Goal: Task Accomplishment & Management: Manage account settings

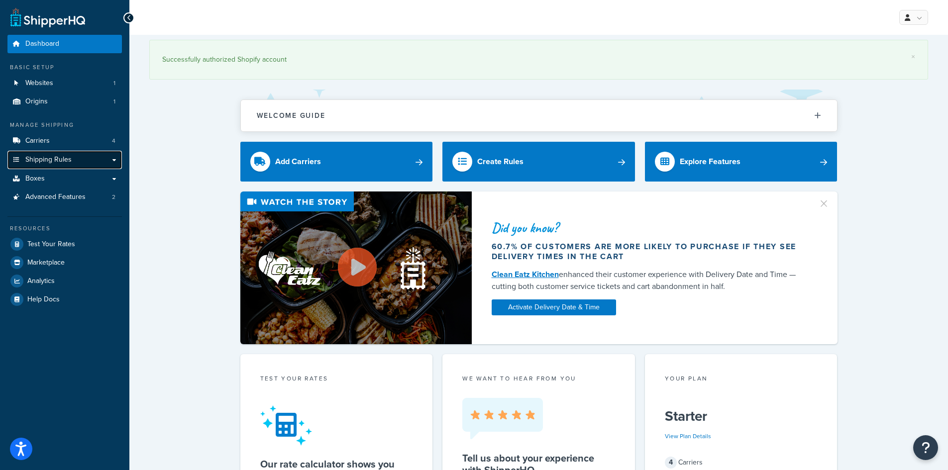
click at [64, 159] on span "Shipping Rules" at bounding box center [48, 160] width 46 height 8
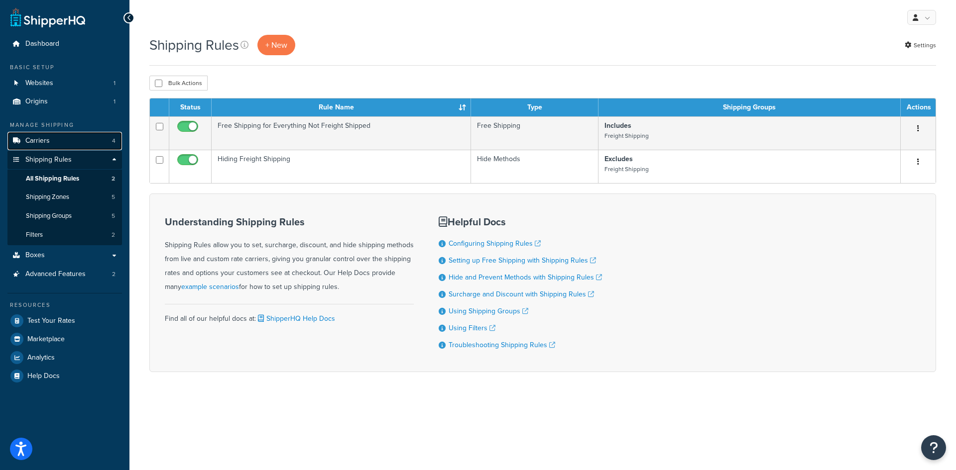
click at [56, 143] on link "Carriers 4" at bounding box center [64, 141] width 114 height 18
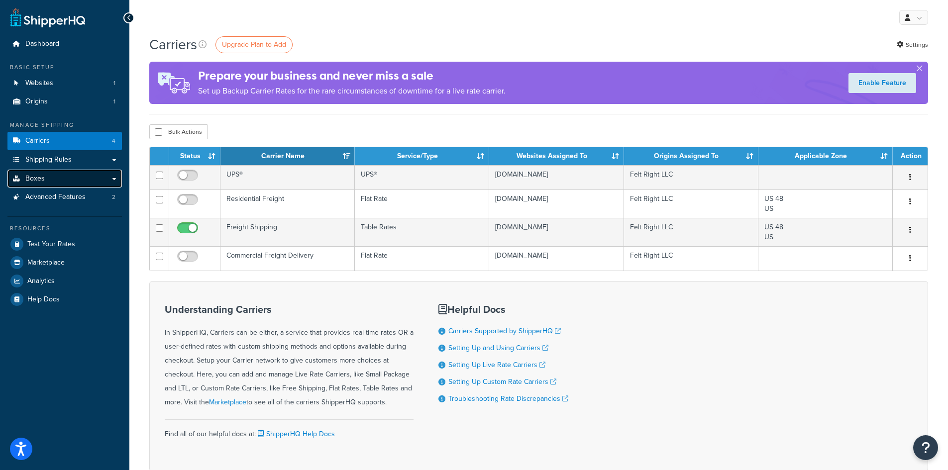
click at [53, 177] on link "Boxes" at bounding box center [64, 179] width 114 height 18
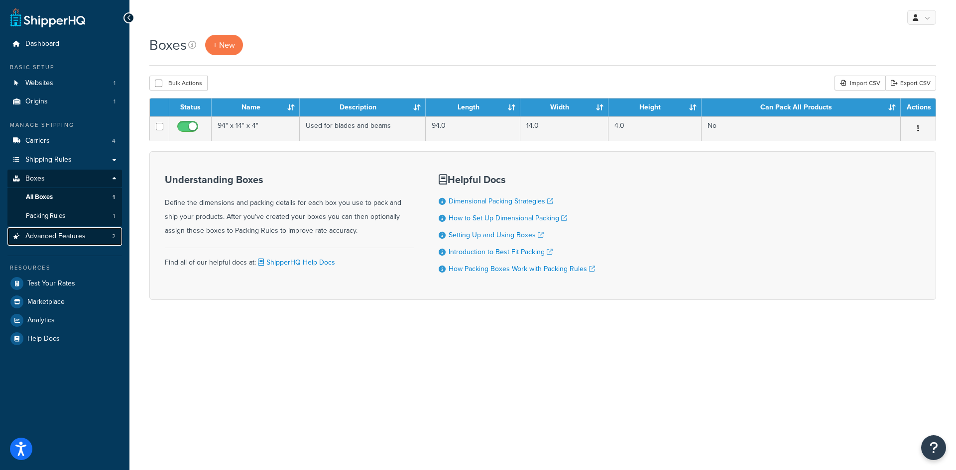
click at [62, 238] on span "Advanced Features" at bounding box center [55, 236] width 60 height 8
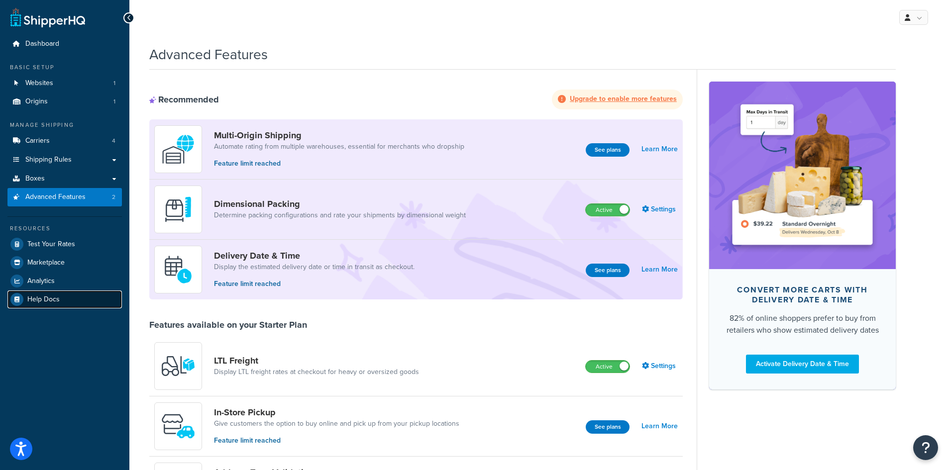
click at [42, 301] on span "Help Docs" at bounding box center [43, 300] width 32 height 8
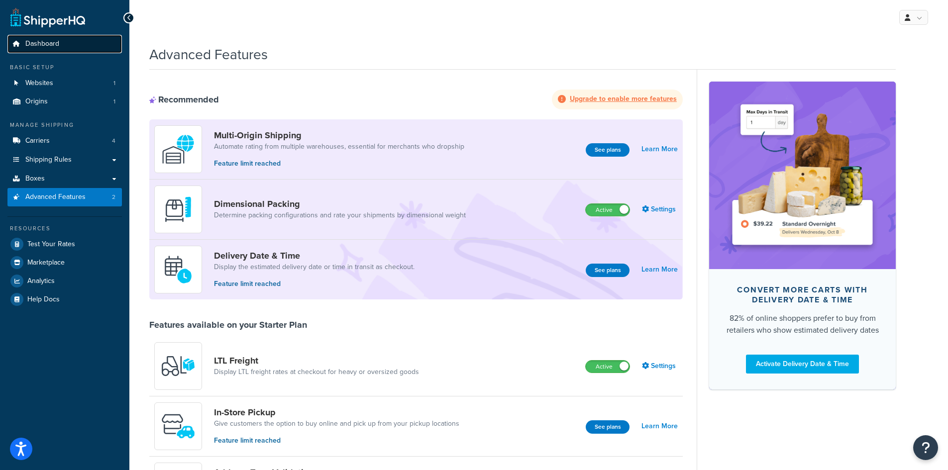
click at [47, 41] on span "Dashboard" at bounding box center [42, 44] width 34 height 8
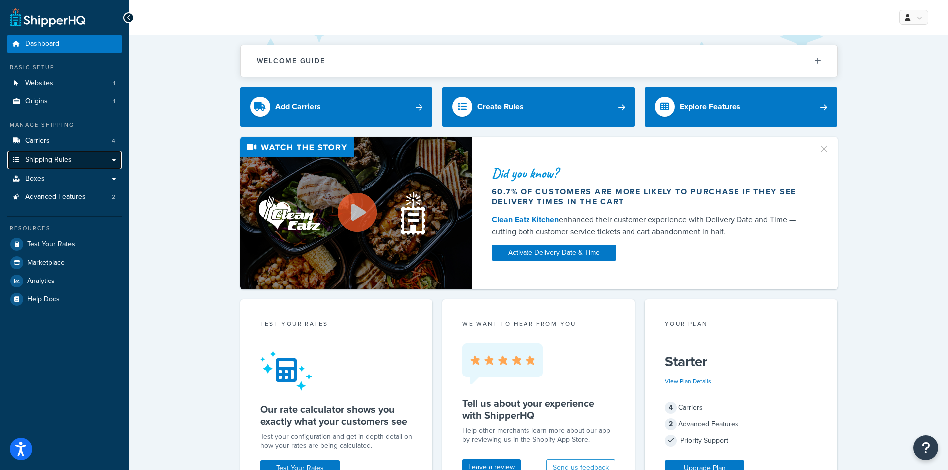
click at [63, 159] on span "Shipping Rules" at bounding box center [48, 160] width 46 height 8
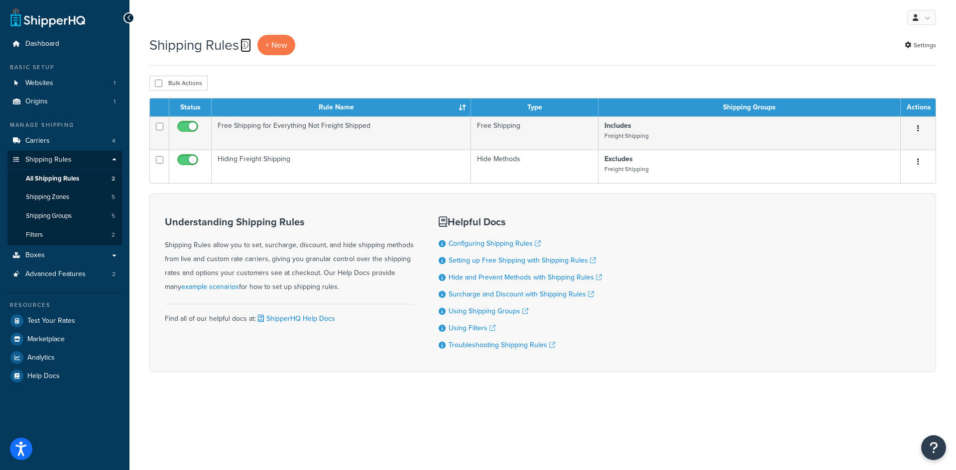
click at [245, 44] on icon at bounding box center [244, 45] width 8 height 8
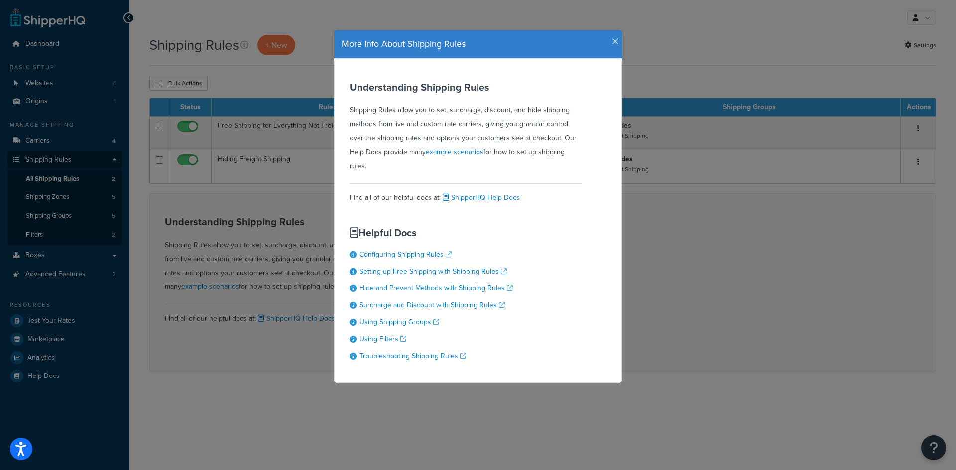
click at [208, 24] on div "More Info About Shipping Rules Understanding Shipping Rules Shipping Rules allo…" at bounding box center [478, 235] width 956 height 470
click at [612, 43] on icon "button" at bounding box center [615, 41] width 7 height 9
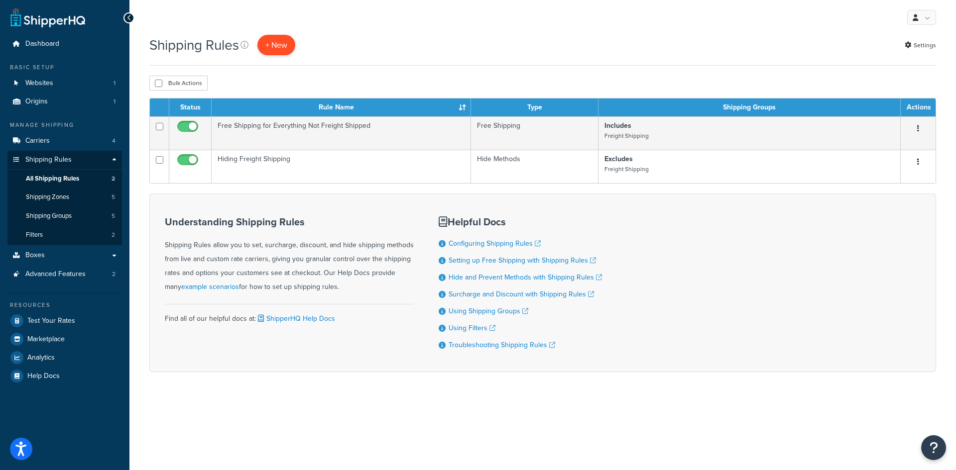
click at [278, 45] on p "+ New" at bounding box center [276, 45] width 38 height 20
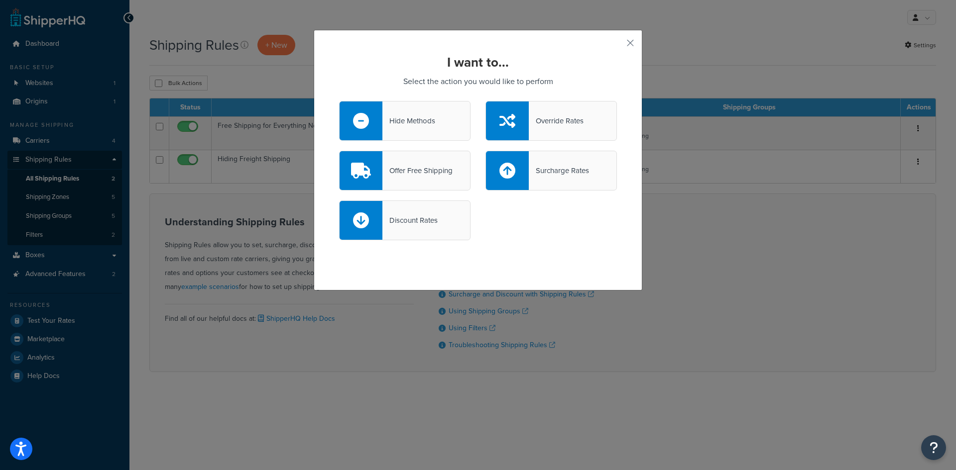
click at [435, 118] on div "Hide Methods" at bounding box center [404, 121] width 131 height 40
click at [0, 0] on input "Hide Methods" at bounding box center [0, 0] width 0 height 0
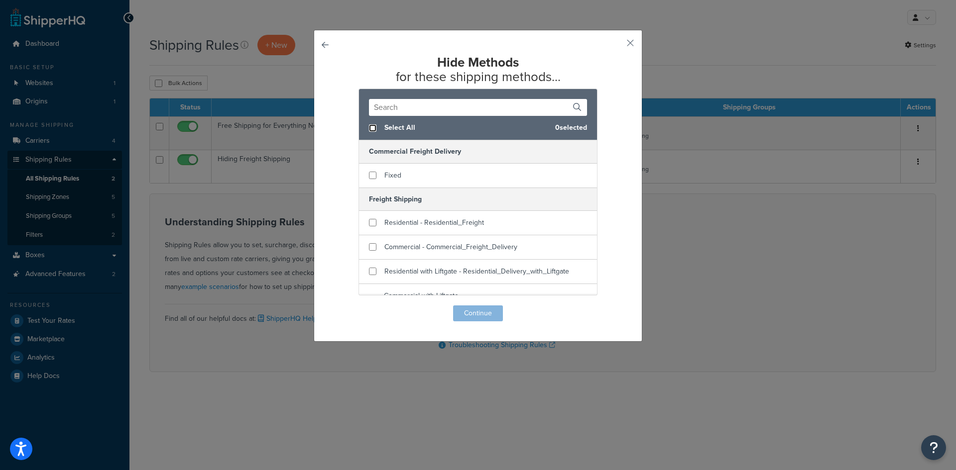
click at [369, 130] on input "checkbox" at bounding box center [372, 127] width 7 height 7
checkbox input "true"
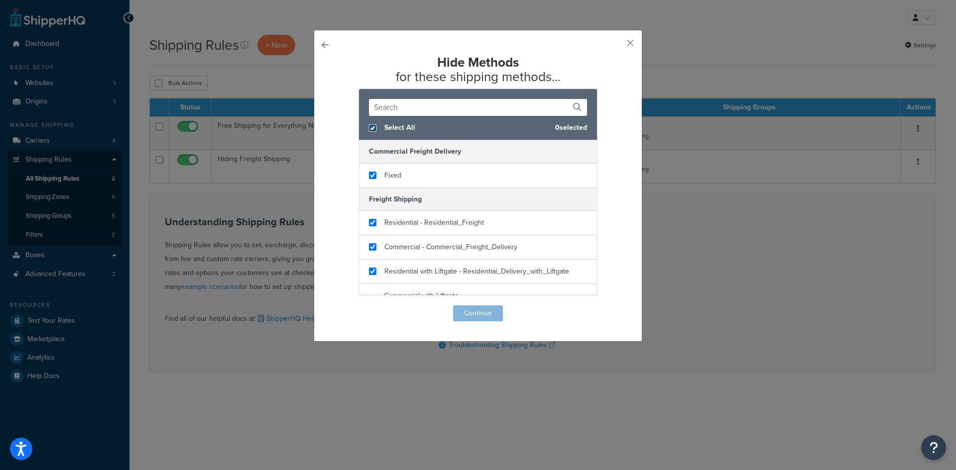
checkbox input "true"
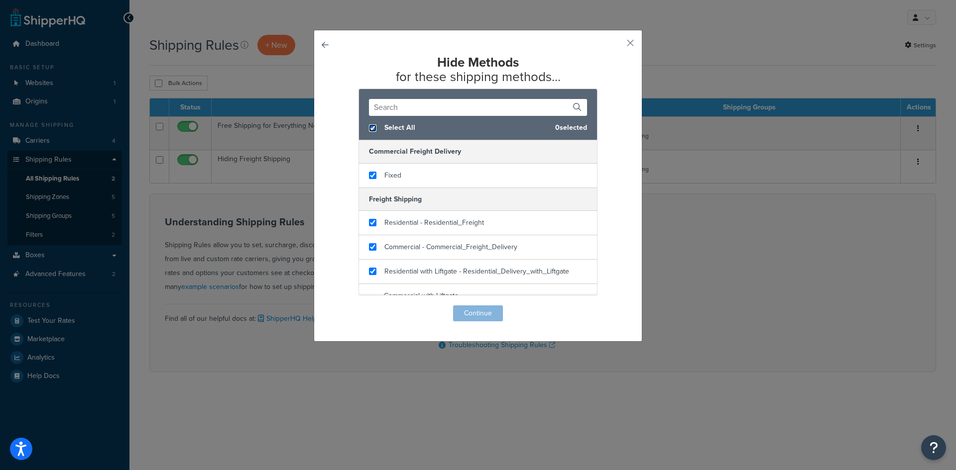
checkbox input "true"
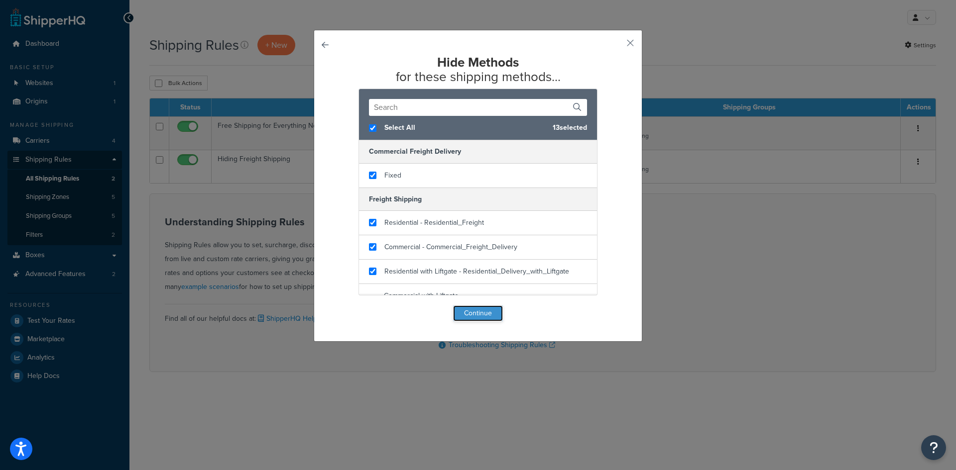
click at [475, 314] on button "Continue" at bounding box center [478, 314] width 50 height 16
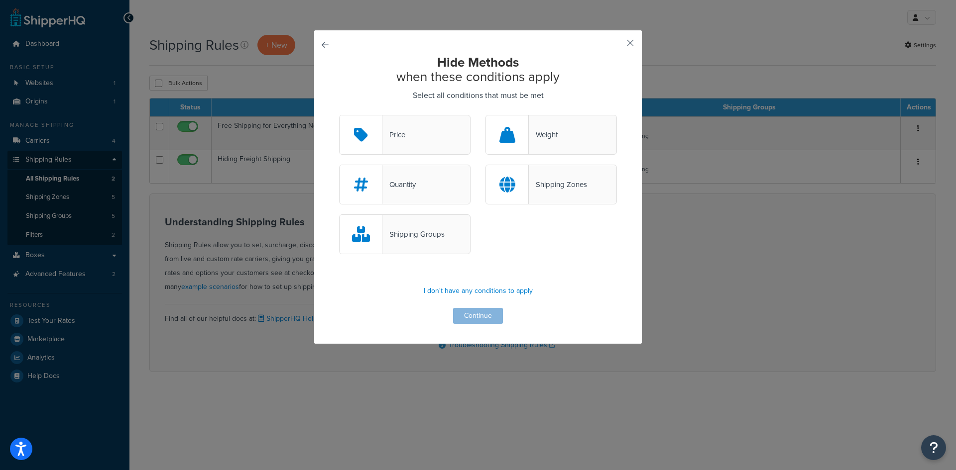
click at [567, 189] on div "Shipping Zones" at bounding box center [558, 185] width 58 height 14
click at [0, 0] on input "Shipping Zones" at bounding box center [0, 0] width 0 height 0
click at [467, 314] on button "Continue" at bounding box center [478, 316] width 50 height 16
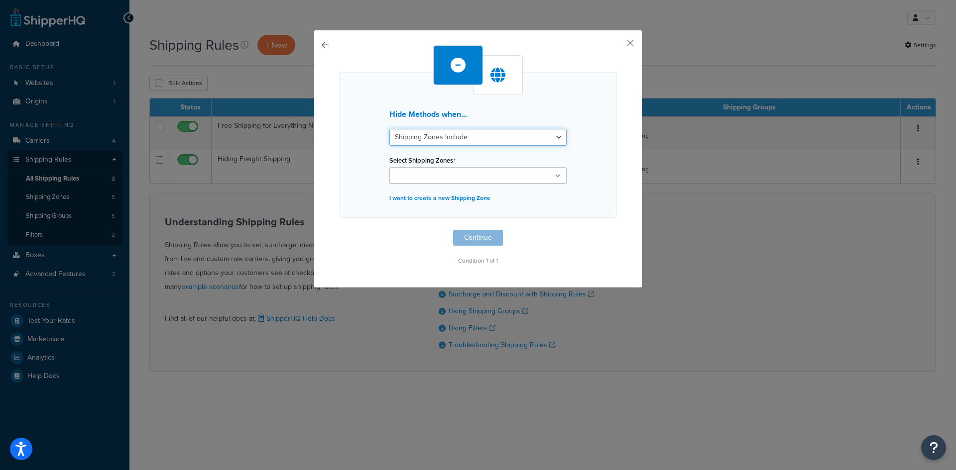
click at [548, 137] on select "Shipping Zones Include Shipping Zones Do Not Include" at bounding box center [477, 137] width 177 height 17
click at [389, 129] on select "Shipping Zones Include Shipping Zones Do Not Include" at bounding box center [477, 137] width 177 height 17
click at [452, 176] on input "Select Shipping Zones" at bounding box center [436, 176] width 88 height 11
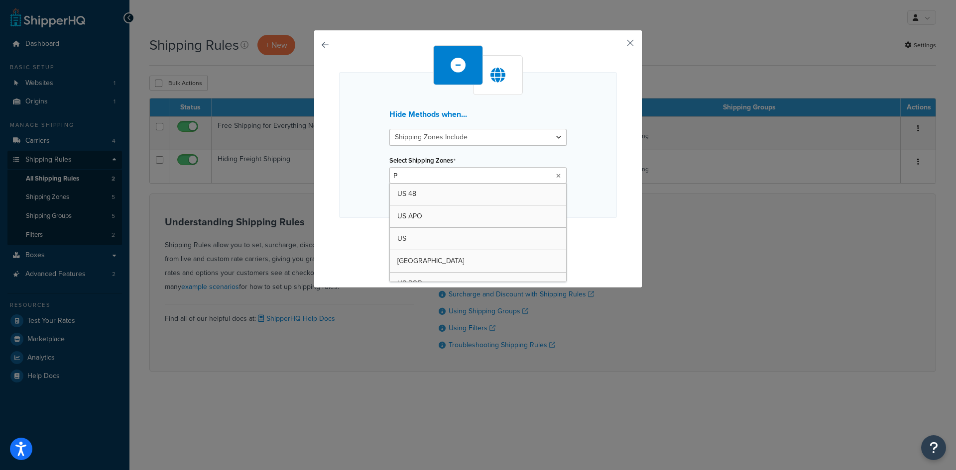
type input "PO"
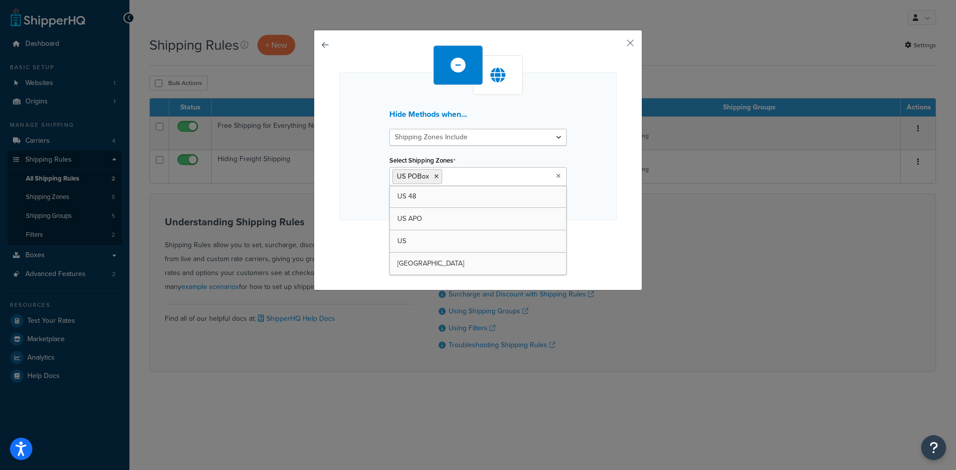
click at [586, 205] on div "Hide Methods when... Shipping Zones Include Shipping Zones Do Not Include Selec…" at bounding box center [478, 146] width 278 height 148
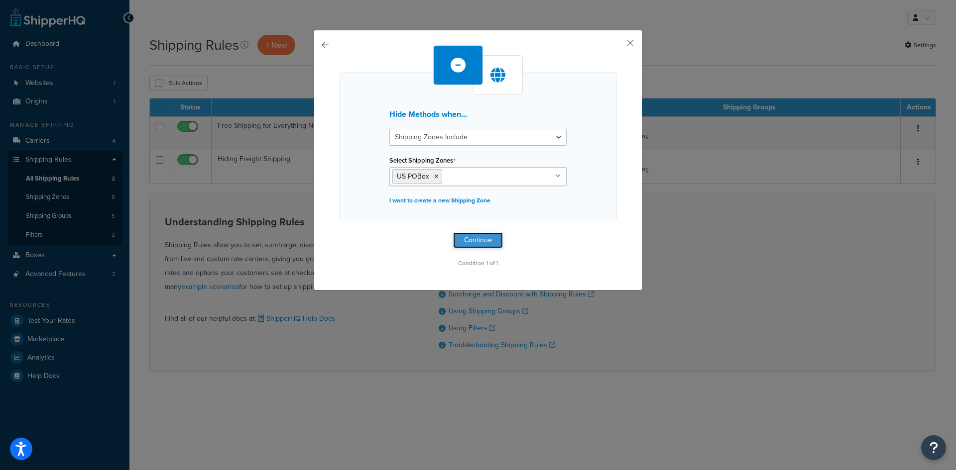
click at [485, 244] on button "Continue" at bounding box center [478, 240] width 50 height 16
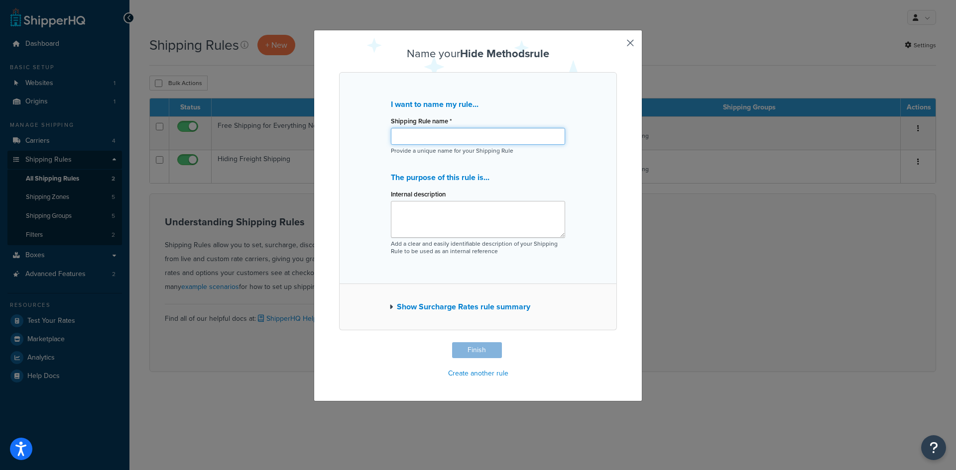
click at [460, 137] on input "Shipping Rule name *" at bounding box center [478, 136] width 174 height 17
type input "Hide Shipping for PO Boxes"
click at [454, 210] on textarea "Internal description" at bounding box center [478, 219] width 174 height 37
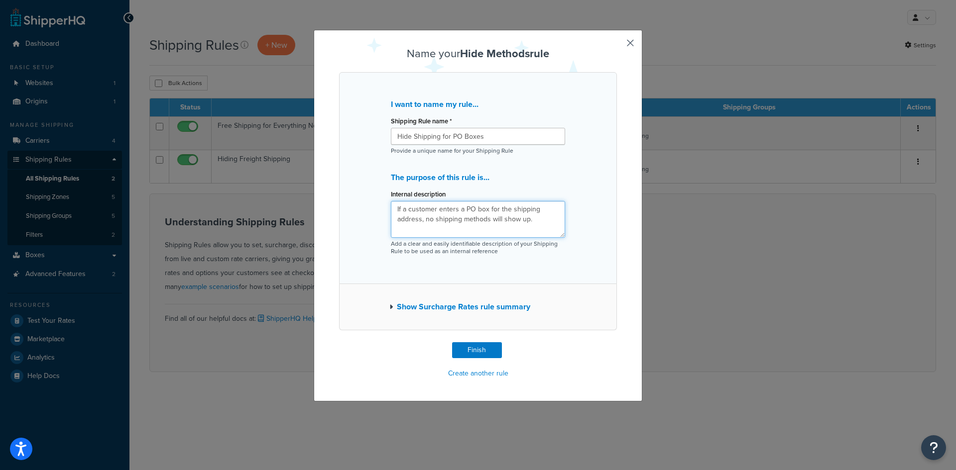
type textarea "If a customer enters a PO box for the shipping address, no shipping methods wil…"
click at [389, 307] on button "Show Surcharge Rates rule summary" at bounding box center [459, 307] width 141 height 14
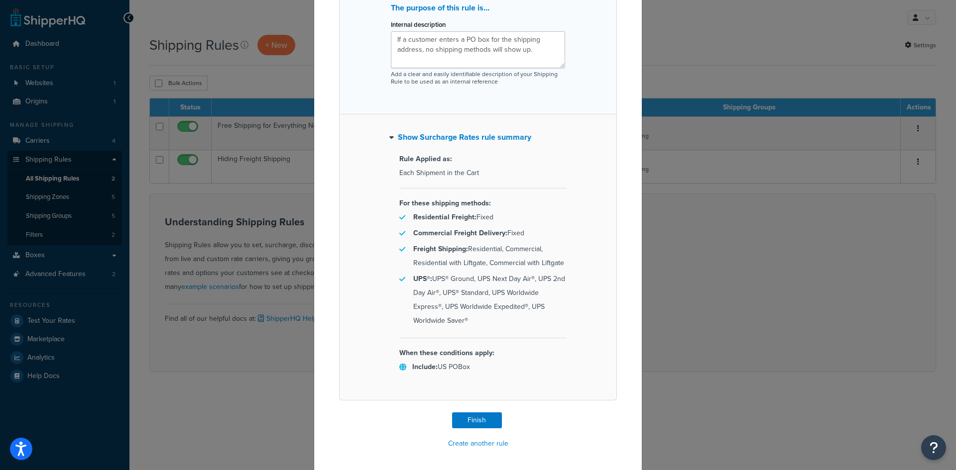
scroll to position [172, 0]
click at [475, 420] on button "Finish" at bounding box center [477, 419] width 50 height 16
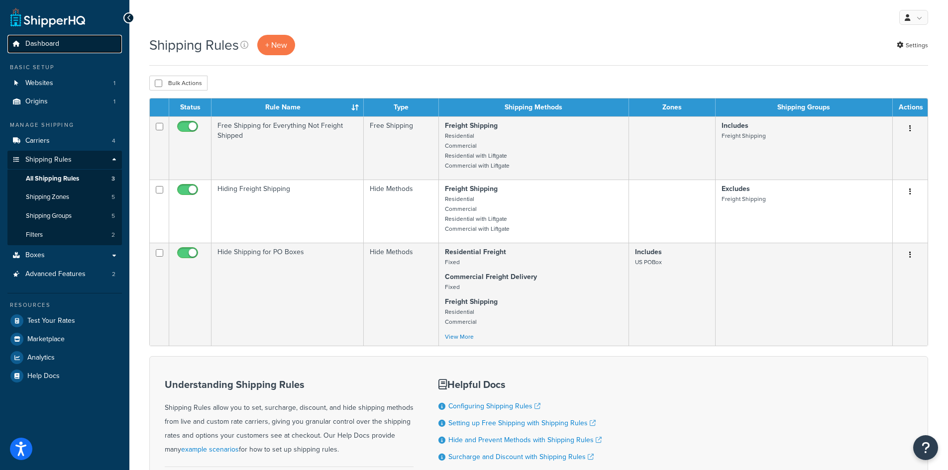
click at [46, 48] on span "Dashboard" at bounding box center [42, 44] width 34 height 8
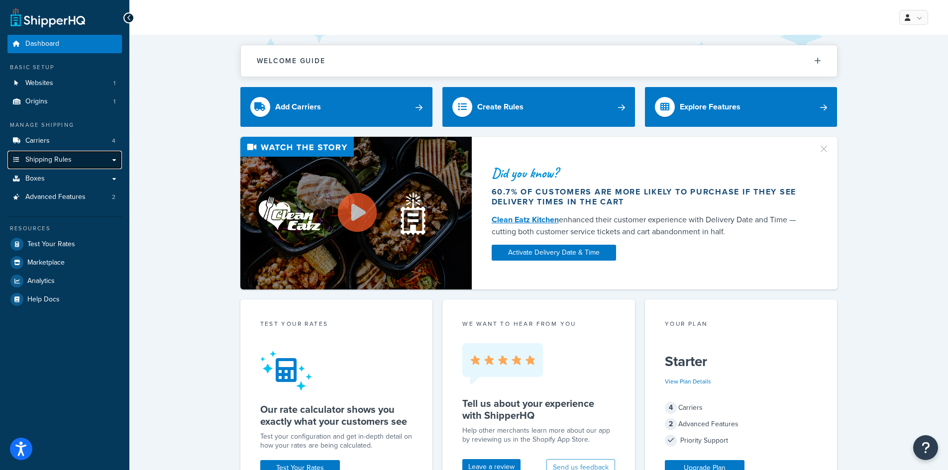
click at [65, 157] on span "Shipping Rules" at bounding box center [48, 160] width 46 height 8
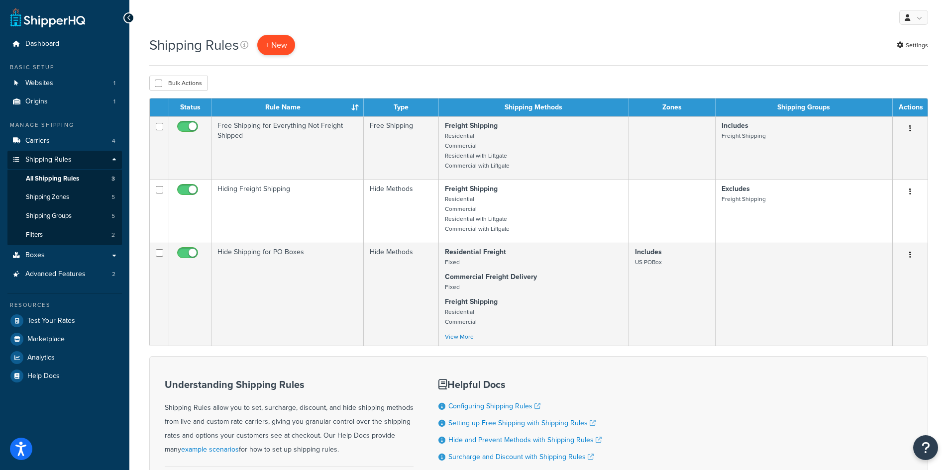
click at [272, 38] on p "+ New" at bounding box center [276, 45] width 38 height 20
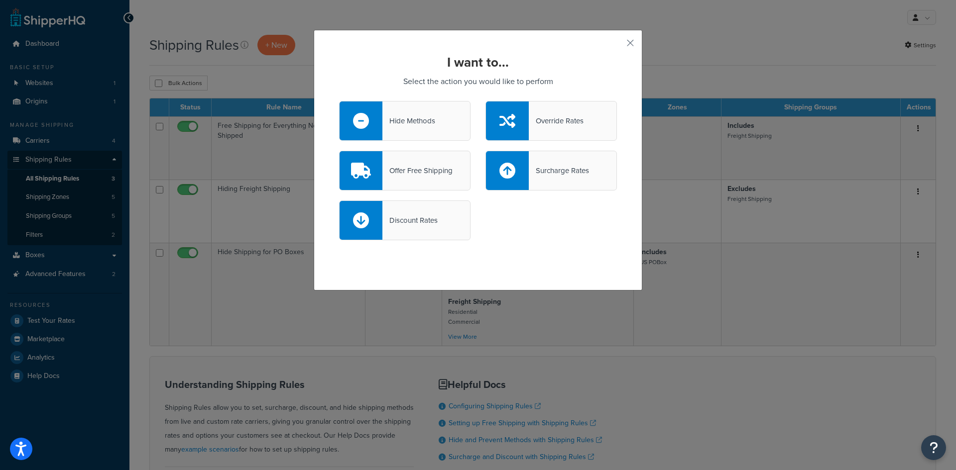
click at [409, 173] on div "Offer Free Shipping" at bounding box center [417, 171] width 70 height 14
click at [0, 0] on input "Offer Free Shipping" at bounding box center [0, 0] width 0 height 0
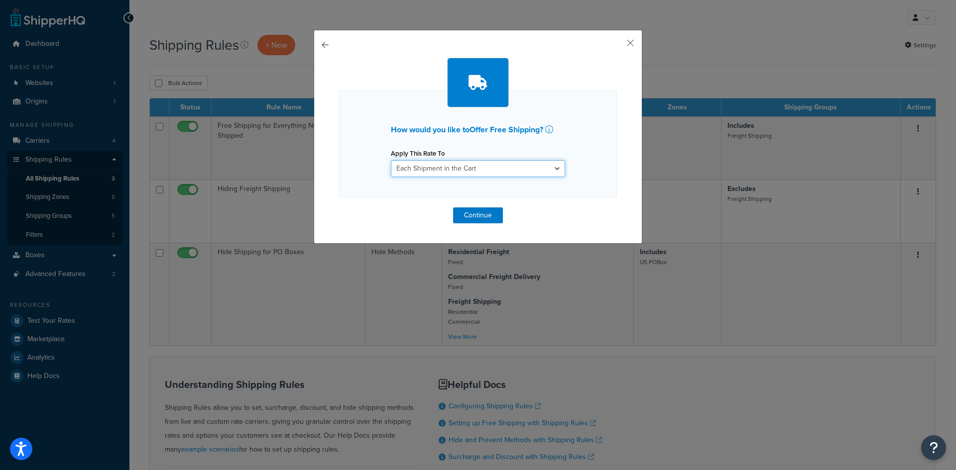
click at [517, 168] on select "Each Shipment in the Cart Each Shipping Group in the Cart Each Item within a Sh…" at bounding box center [478, 168] width 174 height 17
select select "SHIPPING_GROUP"
click at [391, 160] on select "Each Shipment in the Cart Each Shipping Group in the Cart Each Item within a Sh…" at bounding box center [478, 168] width 174 height 17
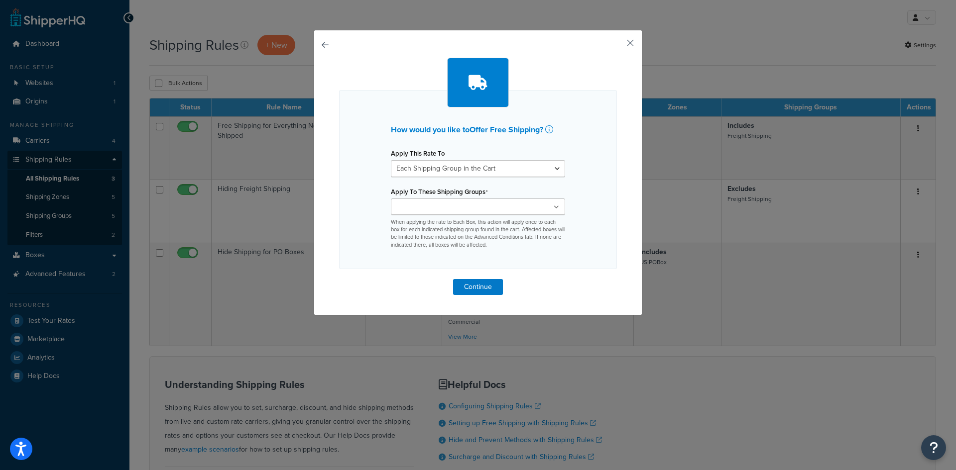
click at [510, 208] on ul at bounding box center [478, 207] width 174 height 16
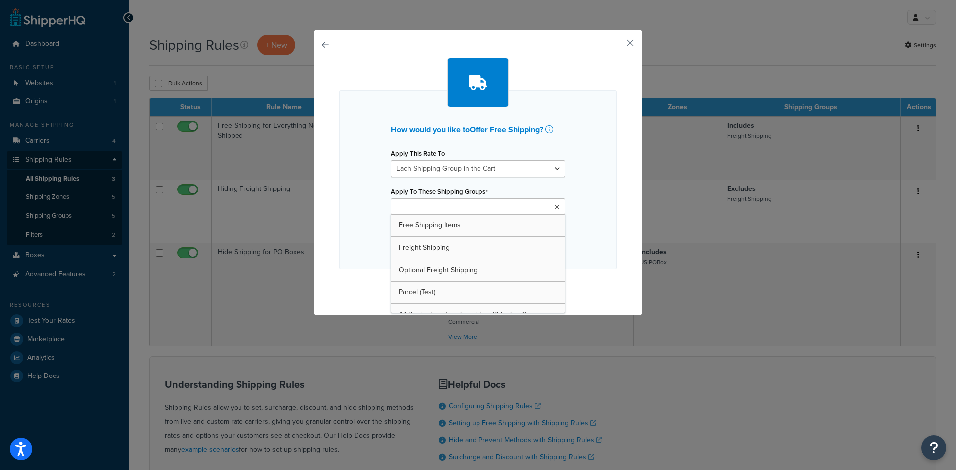
click at [579, 185] on div "How would you like to Offer Free Shipping ? Apply This Rate To Each Shipment in…" at bounding box center [478, 179] width 278 height 179
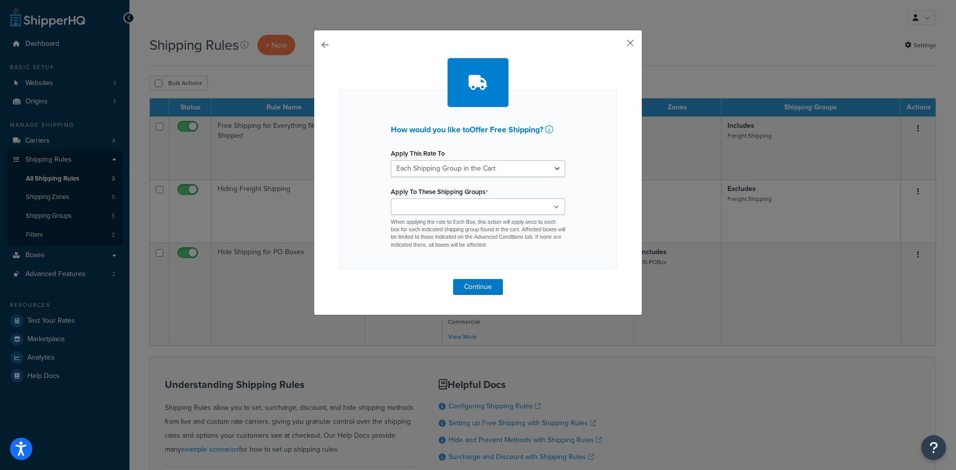
click at [617, 45] on button "button" at bounding box center [615, 46] width 2 height 2
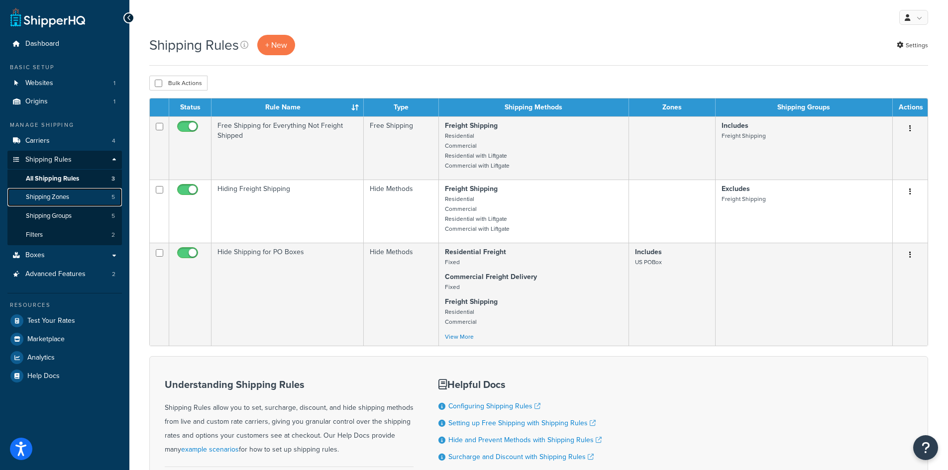
click at [62, 198] on span "Shipping Zones" at bounding box center [47, 197] width 43 height 8
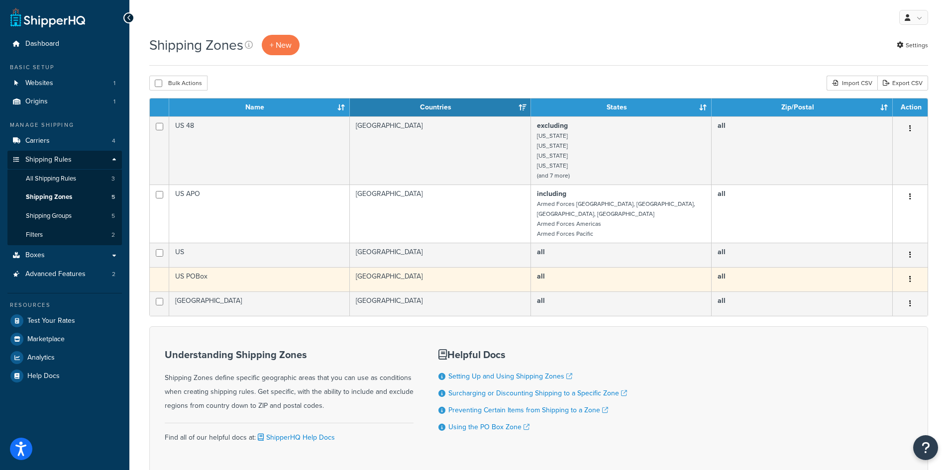
click at [250, 272] on td "US POBox" at bounding box center [259, 279] width 181 height 24
click at [913, 272] on button "button" at bounding box center [910, 280] width 14 height 16
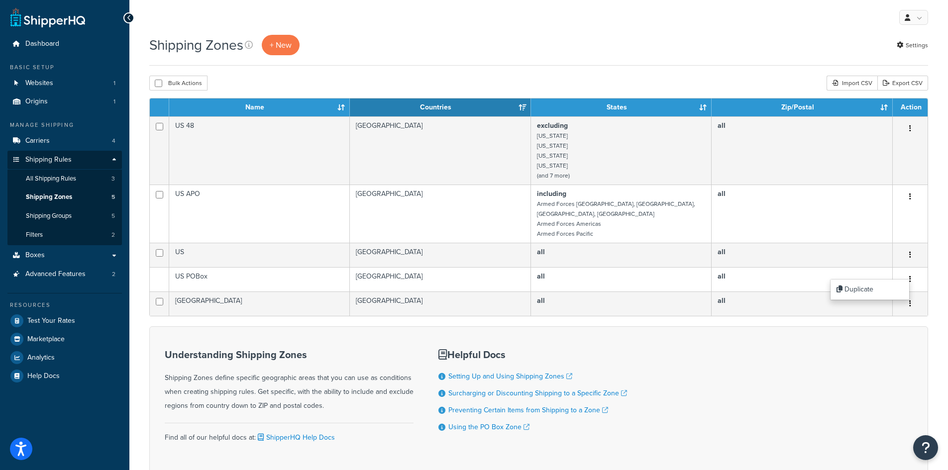
click at [854, 361] on div "Understanding Shipping Zones Shipping Zones define specific geographic areas th…" at bounding box center [538, 400] width 779 height 149
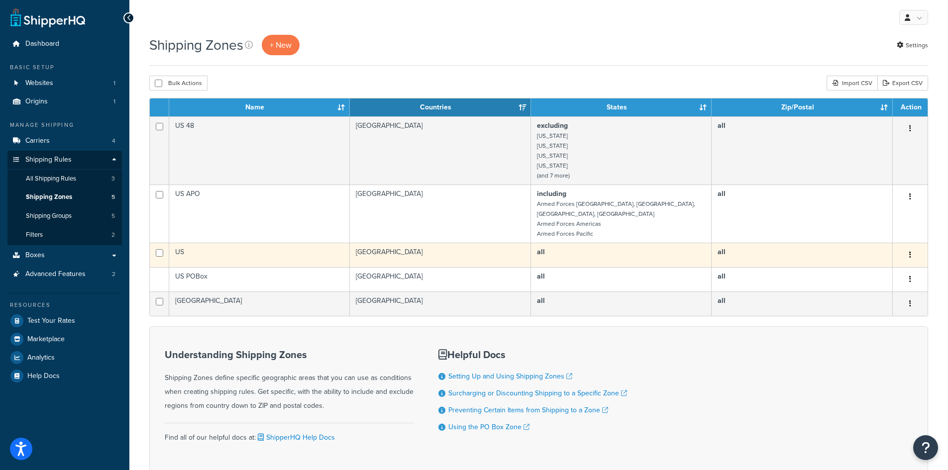
click at [910, 251] on icon "button" at bounding box center [910, 254] width 2 height 7
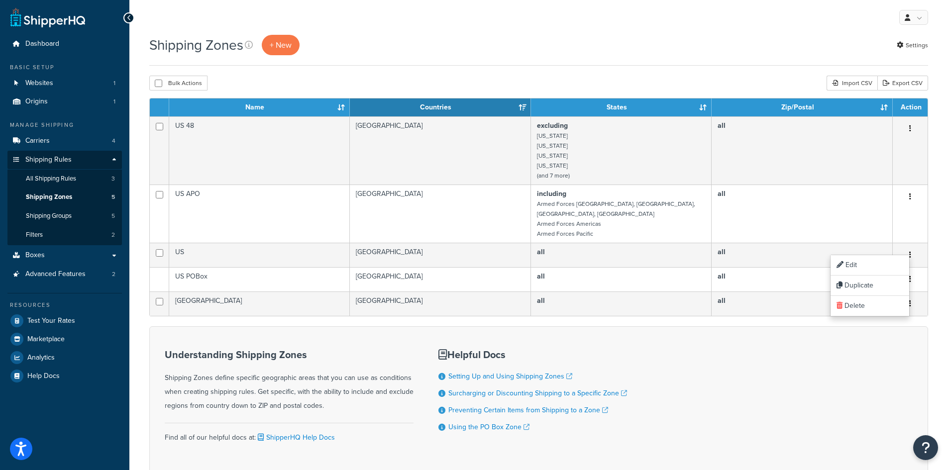
click at [884, 372] on div "Understanding Shipping Zones Shipping Zones define specific geographic areas th…" at bounding box center [538, 400] width 779 height 149
click at [277, 42] on span "+ New" at bounding box center [281, 44] width 22 height 11
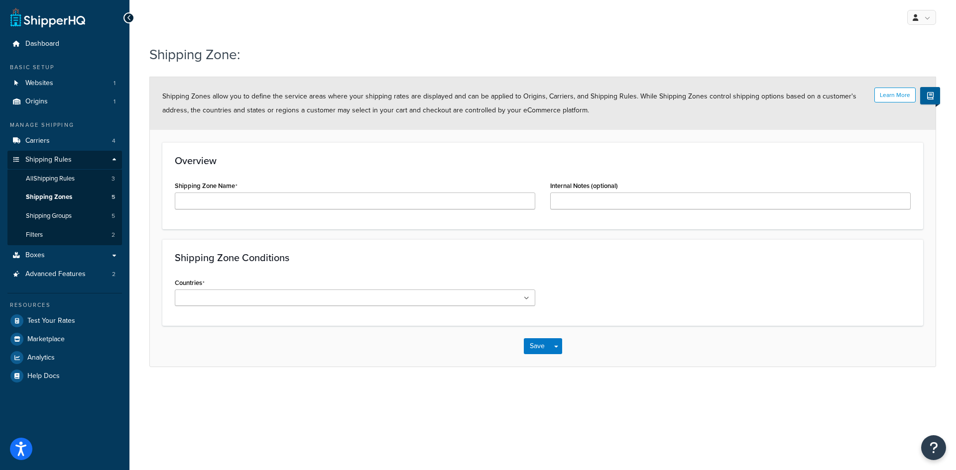
click at [334, 300] on ul at bounding box center [355, 298] width 360 height 16
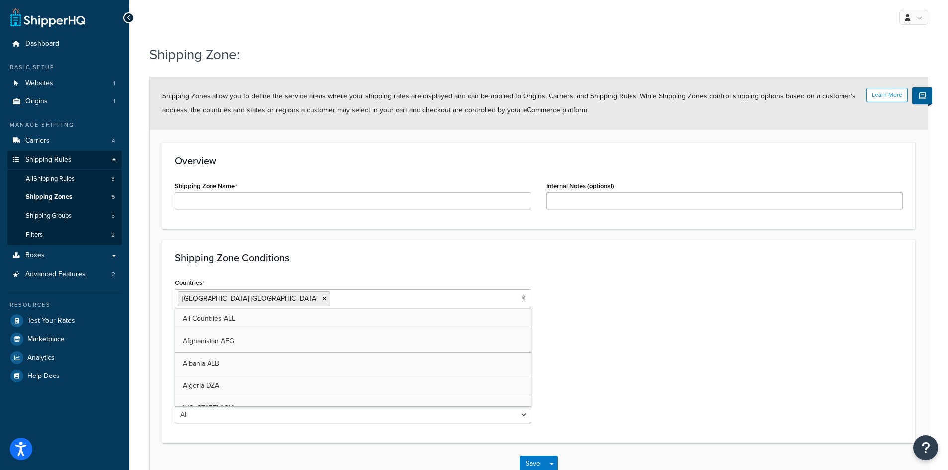
click at [589, 305] on div "Countries United States USA All Countries ALL Afghanistan AFG Albania ALB Alger…" at bounding box center [538, 353] width 743 height 155
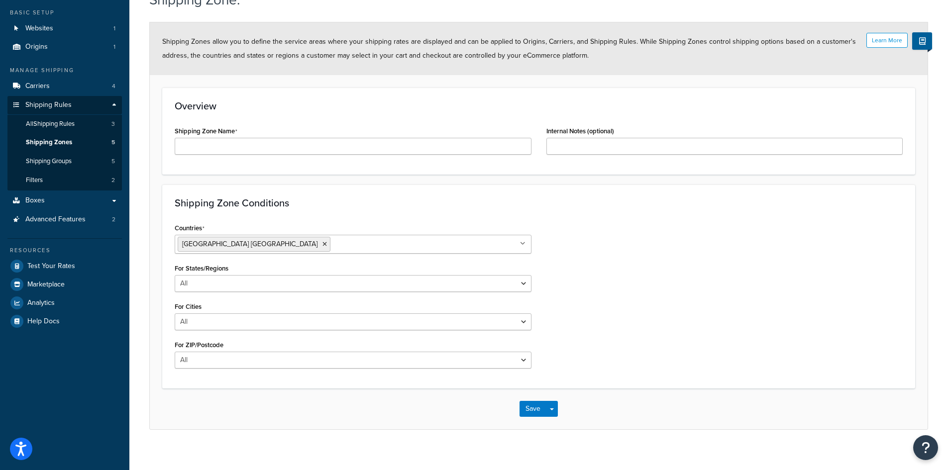
scroll to position [64, 0]
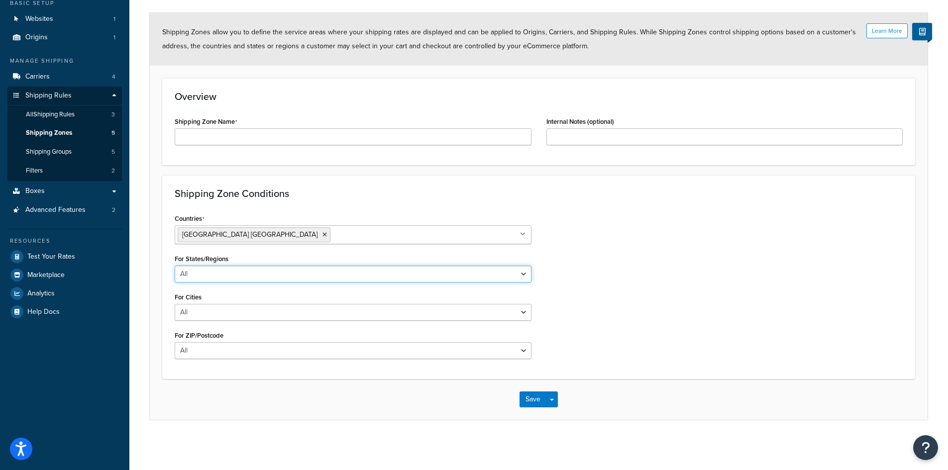
click at [519, 272] on select "All Including Excluding" at bounding box center [353, 274] width 357 height 17
click at [520, 313] on select "All Including Excluding" at bounding box center [353, 312] width 357 height 17
click at [505, 273] on select "All Including Excluding" at bounding box center [353, 274] width 357 height 17
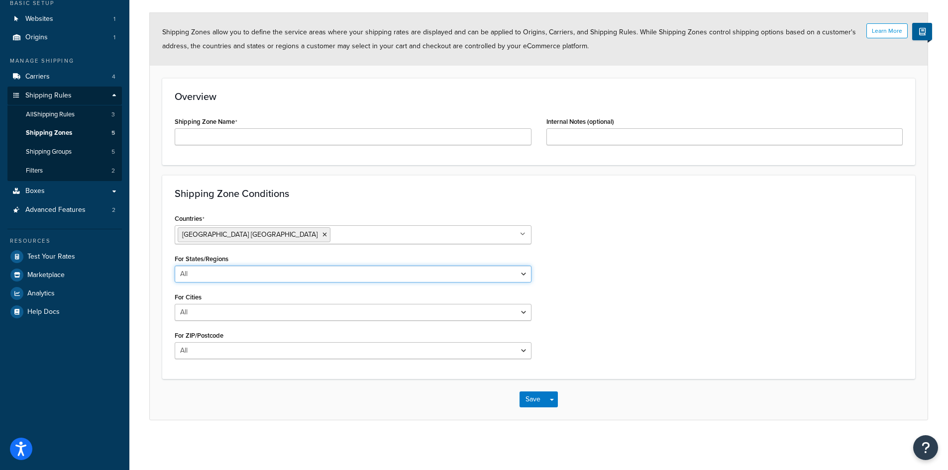
select select "including"
click at [175, 266] on select "All Including Excluding" at bounding box center [353, 274] width 357 height 17
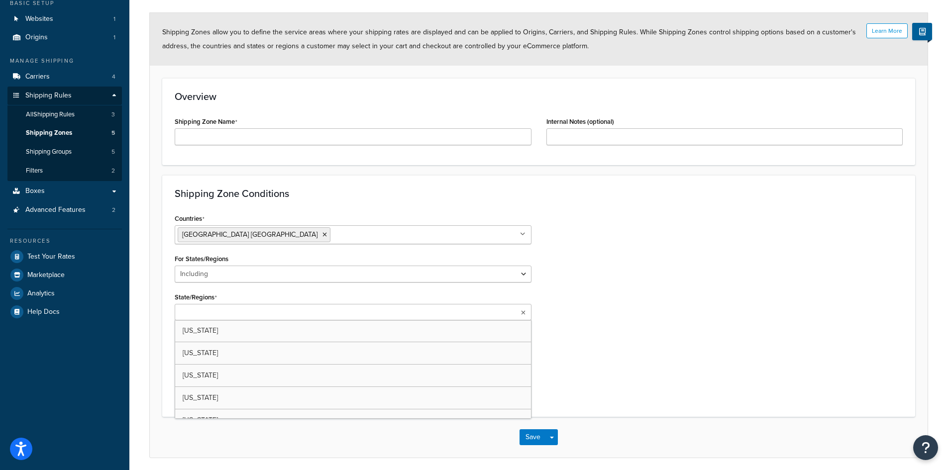
click at [518, 311] on ul at bounding box center [353, 312] width 357 height 16
click at [651, 311] on div "Countries United States USA All Countries ALL Afghanistan AFG Albania ALB Alger…" at bounding box center [538, 290] width 743 height 157
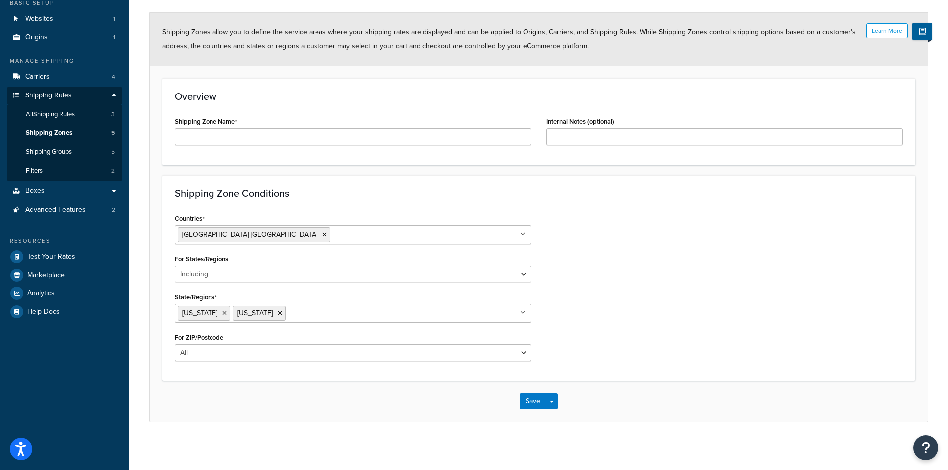
scroll to position [66, 0]
click at [551, 396] on button "Save Dropdown" at bounding box center [552, 400] width 12 height 16
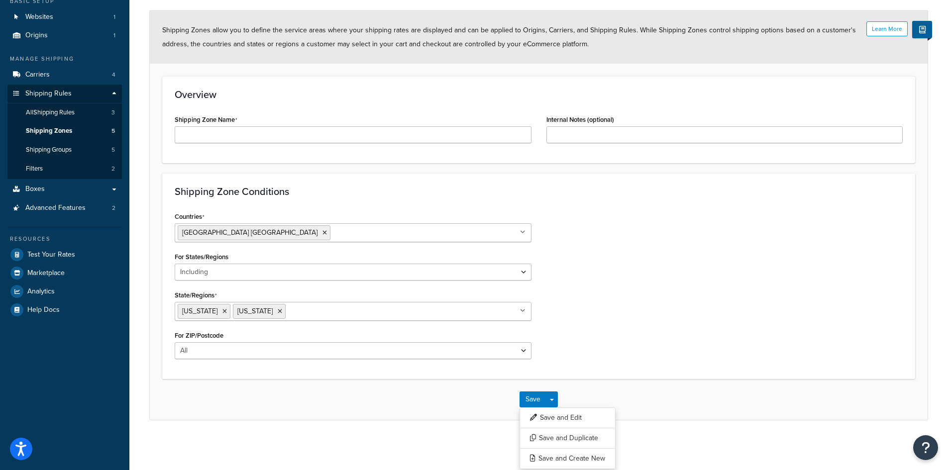
click at [678, 340] on div "Countries United States USA All Countries ALL Afghanistan AFG Albania ALB Alger…" at bounding box center [538, 288] width 743 height 157
click at [653, 409] on div "Save Save Dropdown Save and Edit Save and Duplicate Save and Create New" at bounding box center [539, 399] width 778 height 41
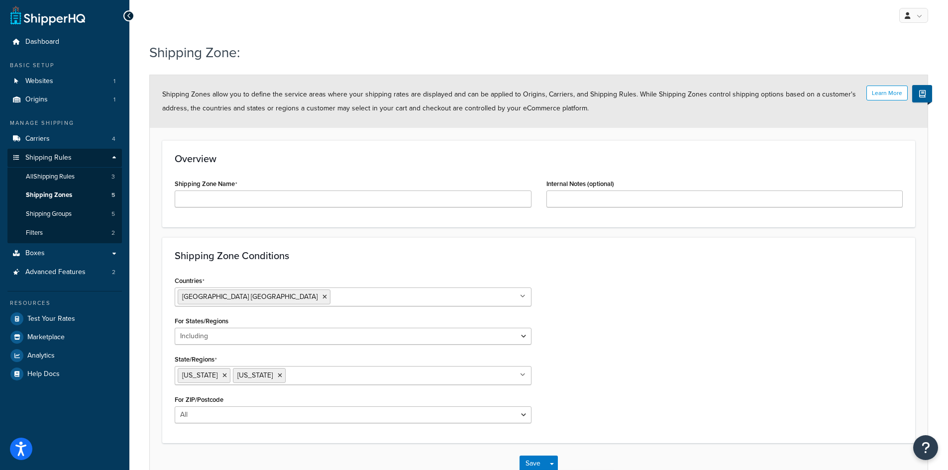
scroll to position [0, 0]
click at [641, 323] on div "Countries United States USA All Countries ALL Afghanistan AFG Albania ALB Alger…" at bounding box center [538, 354] width 743 height 157
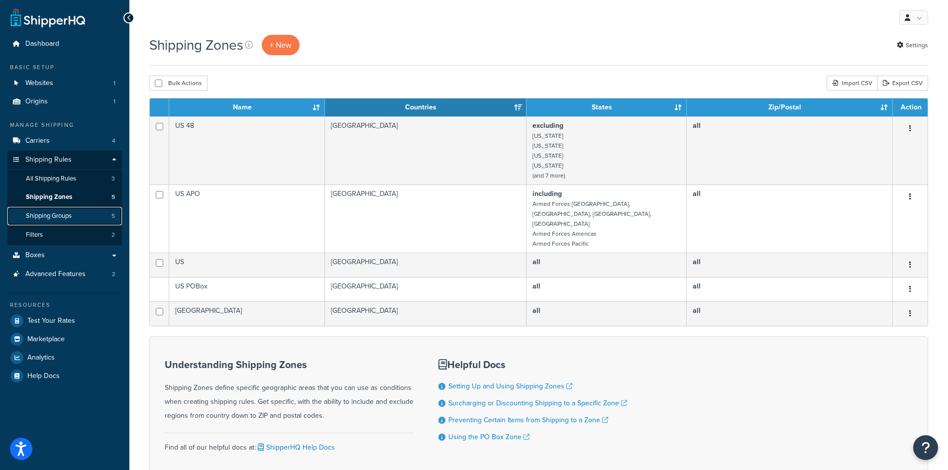
click at [66, 212] on span "Shipping Groups" at bounding box center [49, 216] width 46 height 8
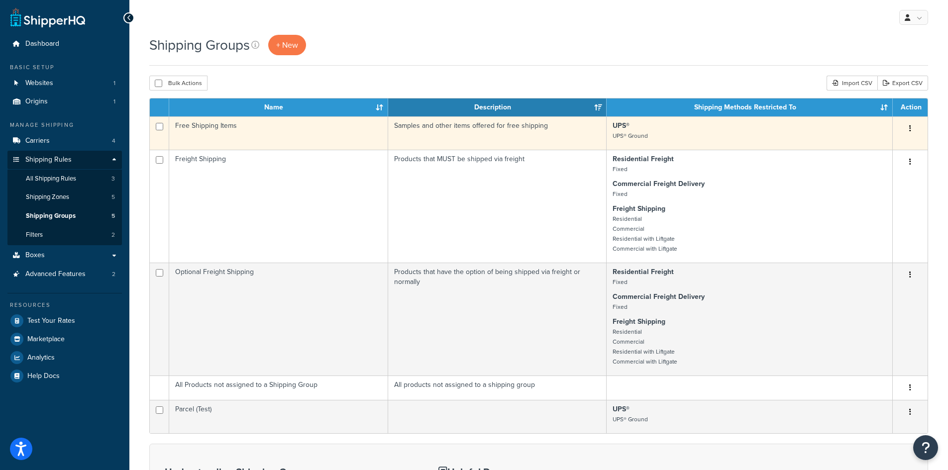
click at [912, 128] on button "button" at bounding box center [910, 129] width 14 height 16
click at [877, 144] on link "Edit" at bounding box center [870, 149] width 79 height 20
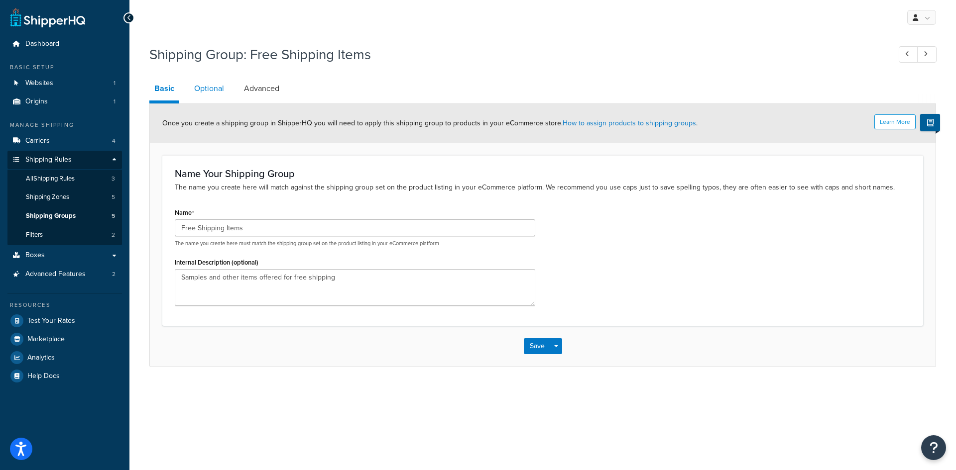
click at [218, 90] on link "Optional" at bounding box center [209, 89] width 40 height 24
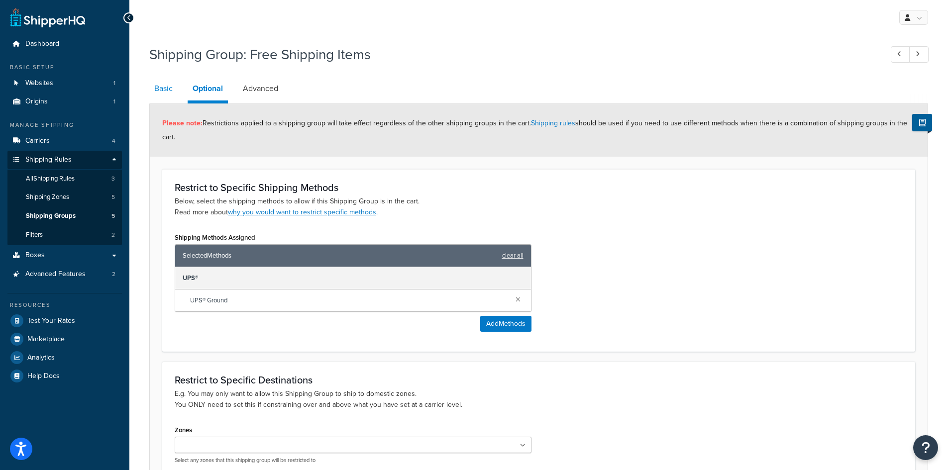
click at [171, 90] on link "Basic" at bounding box center [163, 89] width 28 height 24
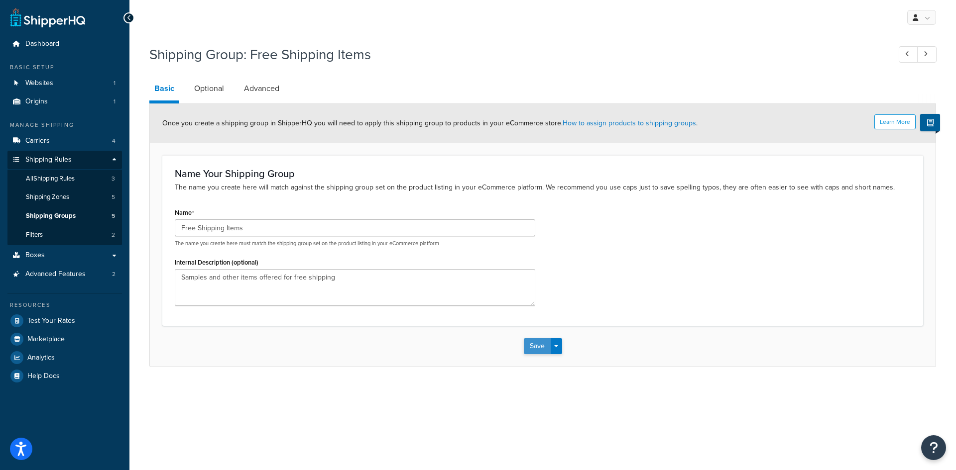
click at [533, 344] on button "Save" at bounding box center [537, 346] width 27 height 16
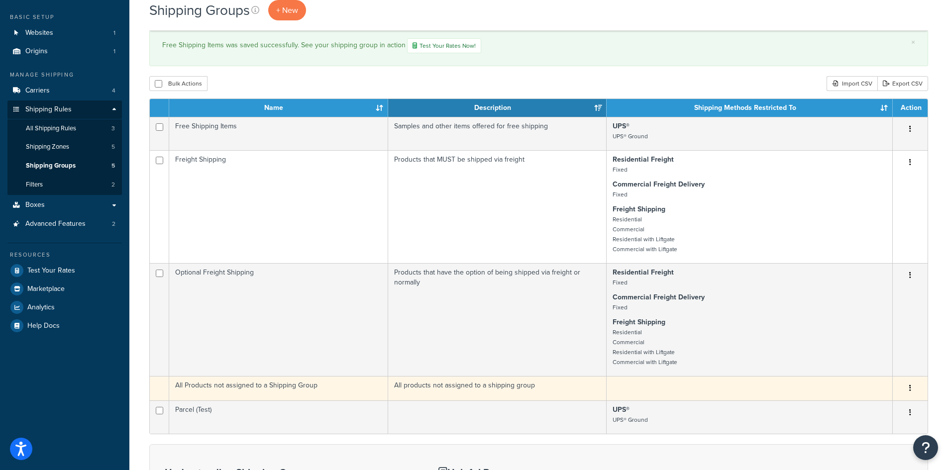
scroll to position [50, 0]
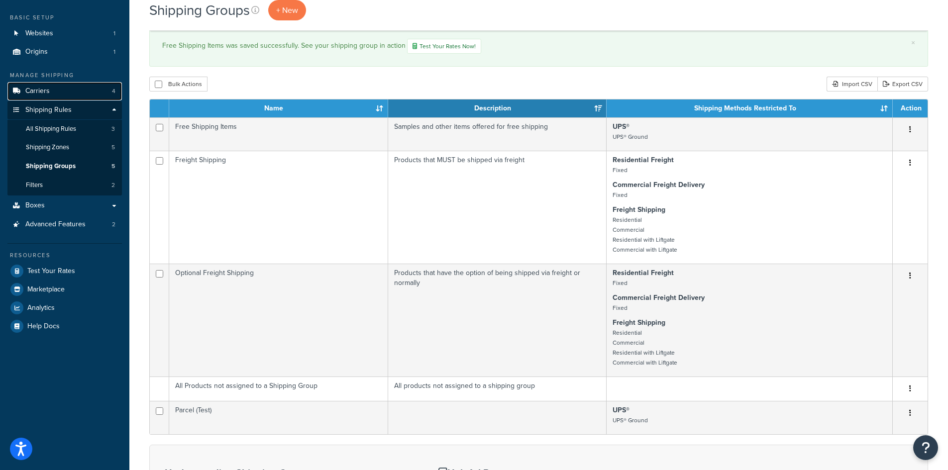
click at [57, 89] on link "Carriers 4" at bounding box center [64, 91] width 114 height 18
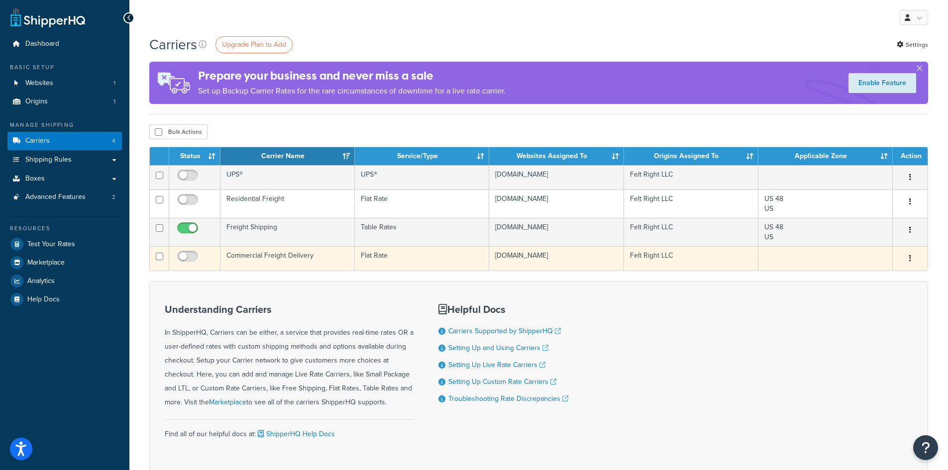
click at [908, 258] on button "button" at bounding box center [910, 259] width 14 height 16
click at [861, 280] on link "Edit" at bounding box center [870, 279] width 79 height 20
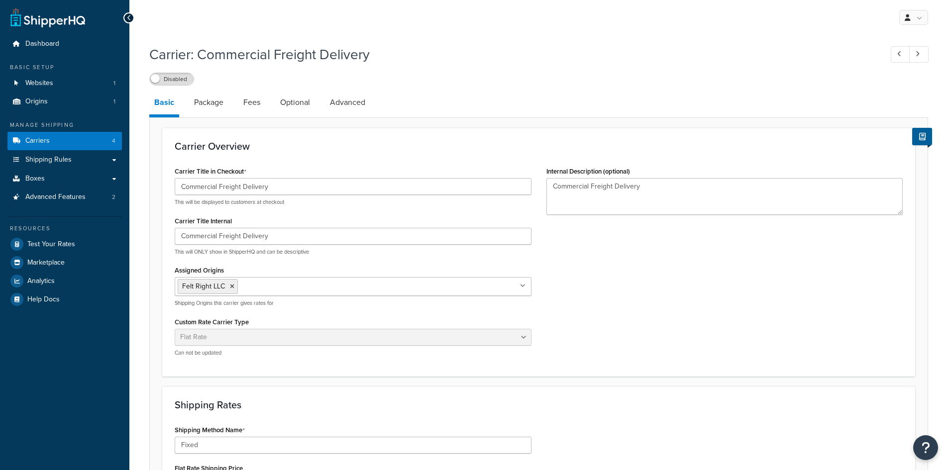
select select "flat"
click at [354, 105] on link "Advanced" at bounding box center [347, 103] width 45 height 24
select select "false"
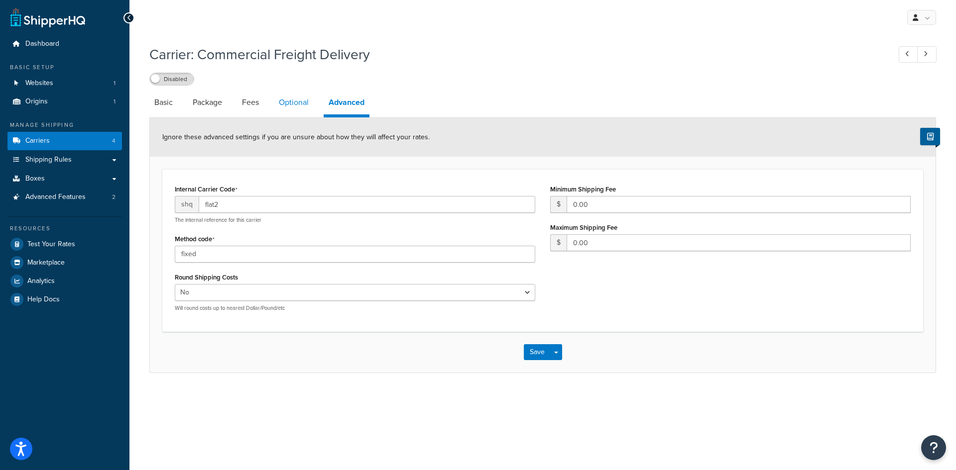
click at [296, 103] on link "Optional" at bounding box center [294, 103] width 40 height 24
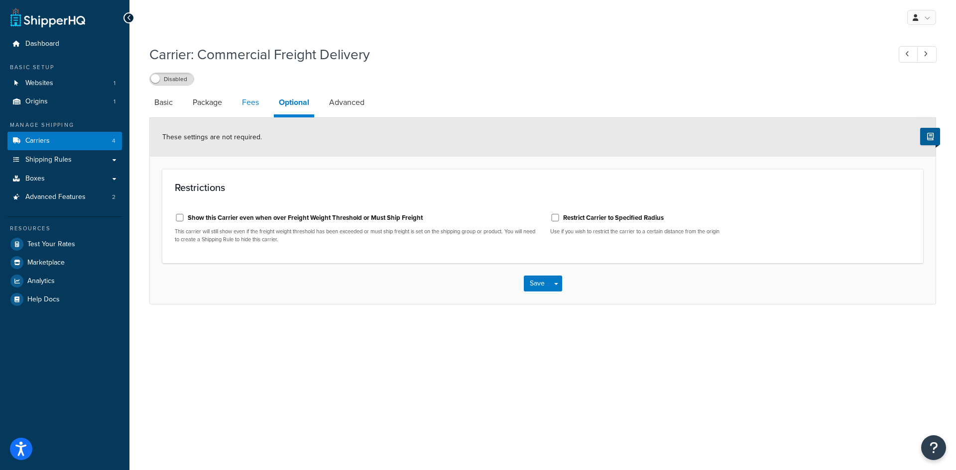
click at [254, 103] on link "Fees" at bounding box center [250, 103] width 27 height 24
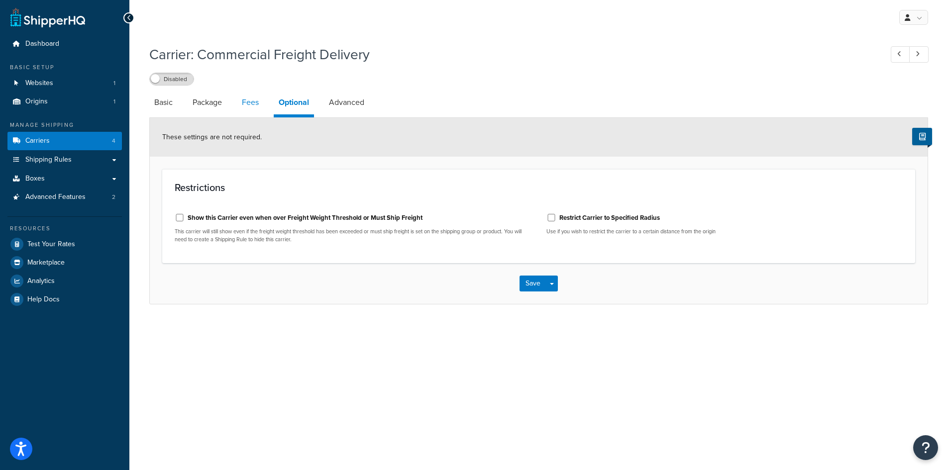
select select "AFTER"
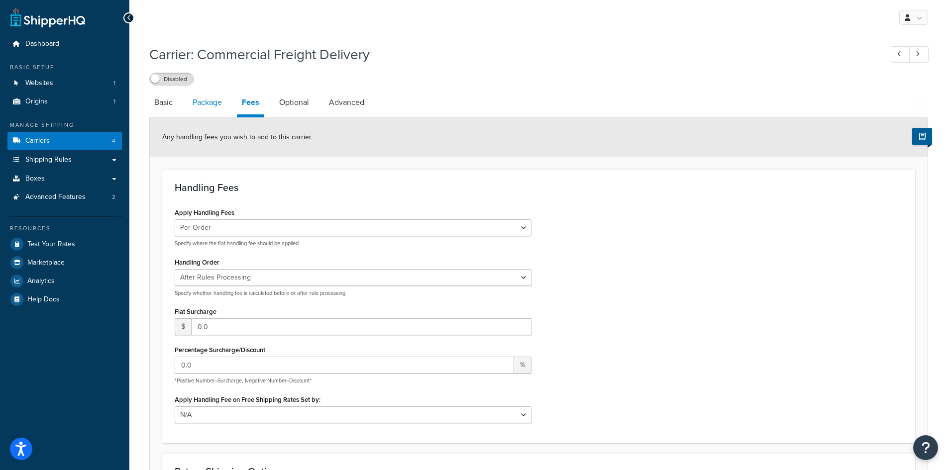
click at [212, 104] on link "Package" at bounding box center [207, 103] width 39 height 24
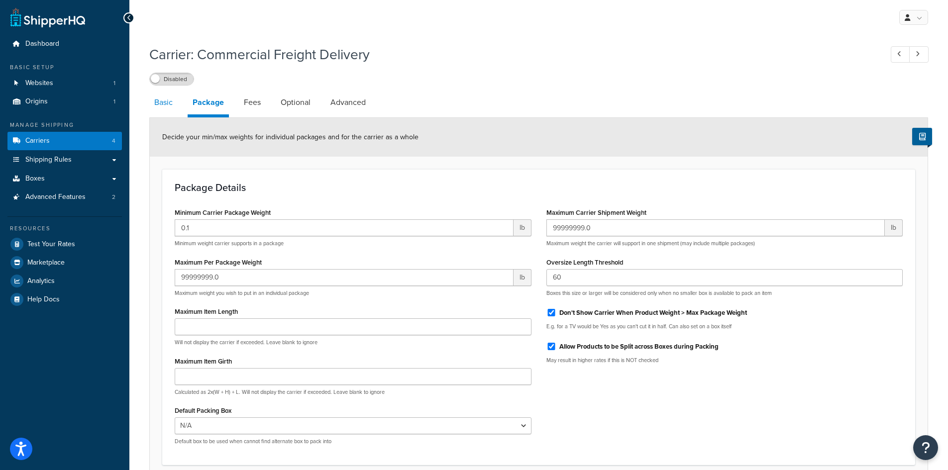
click at [167, 104] on link "Basic" at bounding box center [163, 103] width 28 height 24
select select "flat"
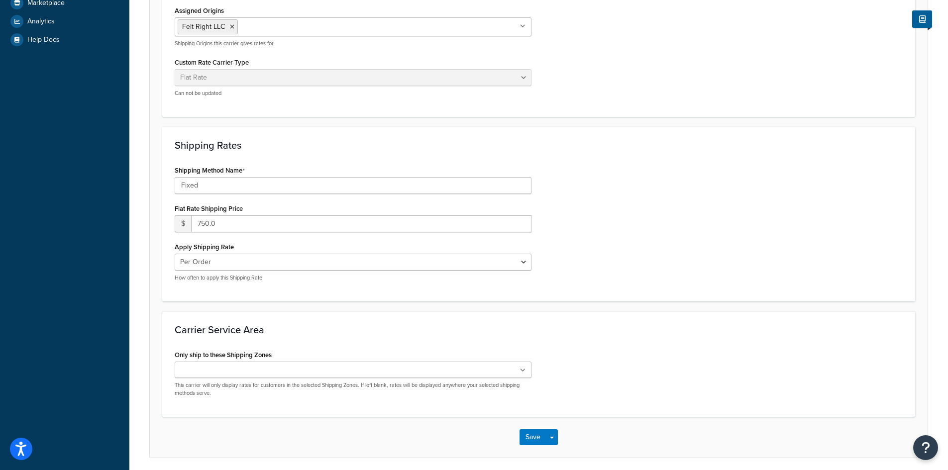
scroll to position [299, 0]
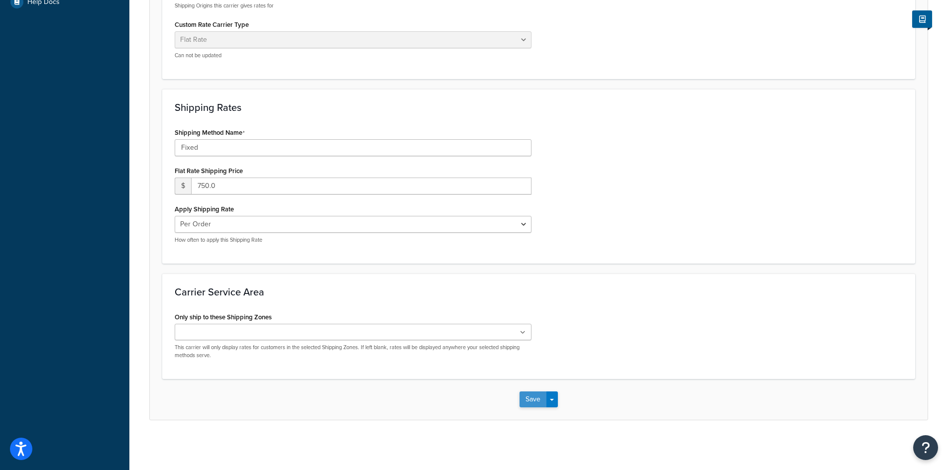
click at [534, 399] on button "Save" at bounding box center [533, 400] width 27 height 16
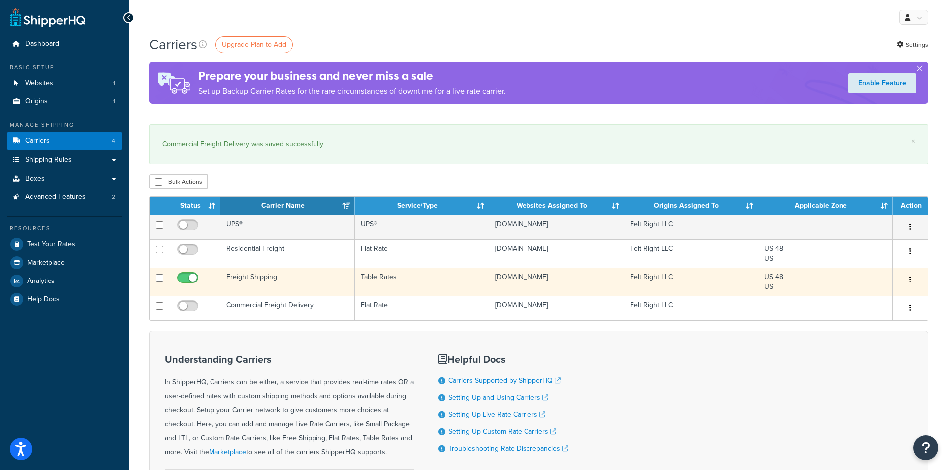
click at [913, 282] on button "button" at bounding box center [910, 280] width 14 height 16
click at [865, 303] on link "Edit" at bounding box center [870, 300] width 79 height 20
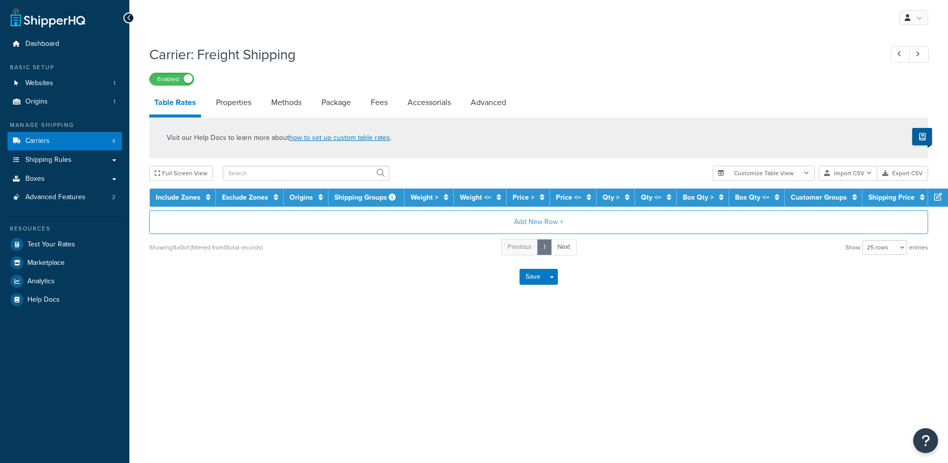
select select "25"
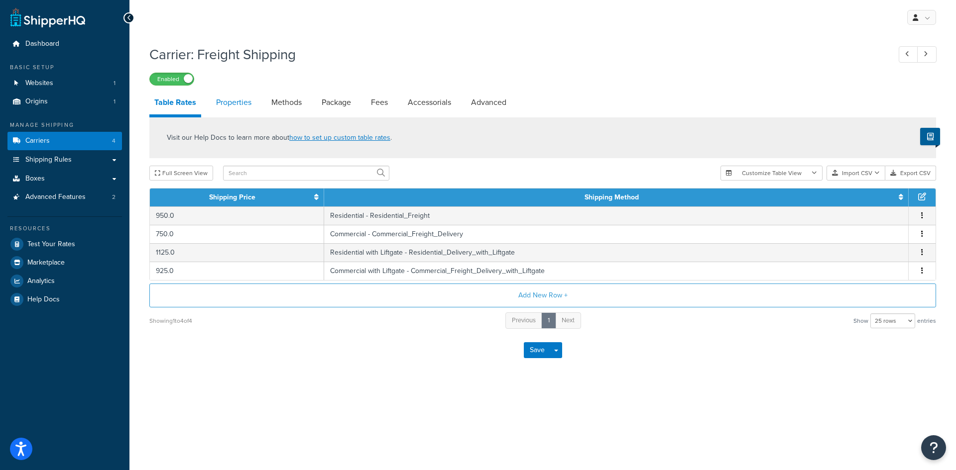
click at [225, 104] on link "Properties" at bounding box center [233, 103] width 45 height 24
select select "HIGHEST"
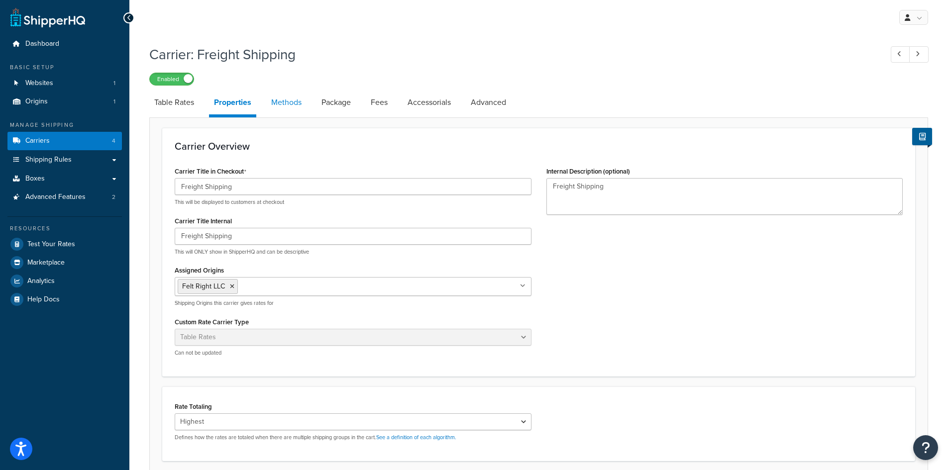
click at [290, 103] on link "Methods" at bounding box center [286, 103] width 40 height 24
select select "25"
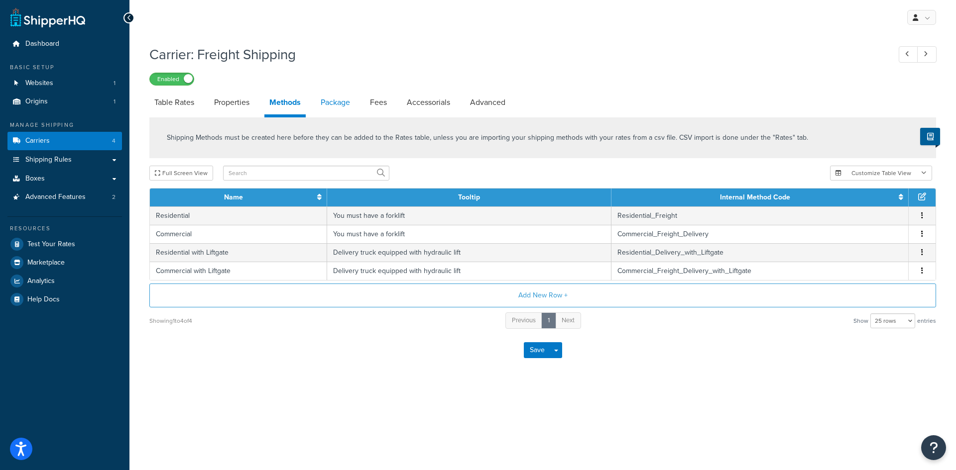
click at [328, 101] on link "Package" at bounding box center [335, 103] width 39 height 24
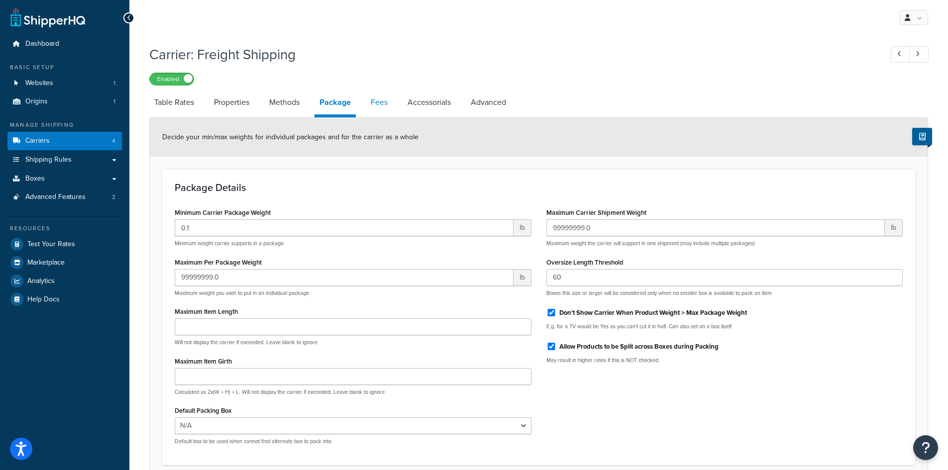
click at [387, 102] on link "Fees" at bounding box center [379, 103] width 27 height 24
select select "AFTER"
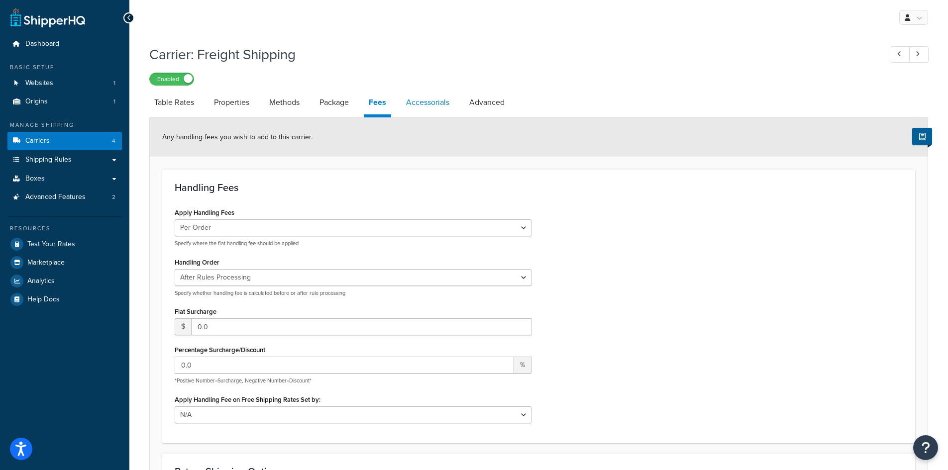
click at [433, 102] on link "Accessorials" at bounding box center [427, 103] width 53 height 24
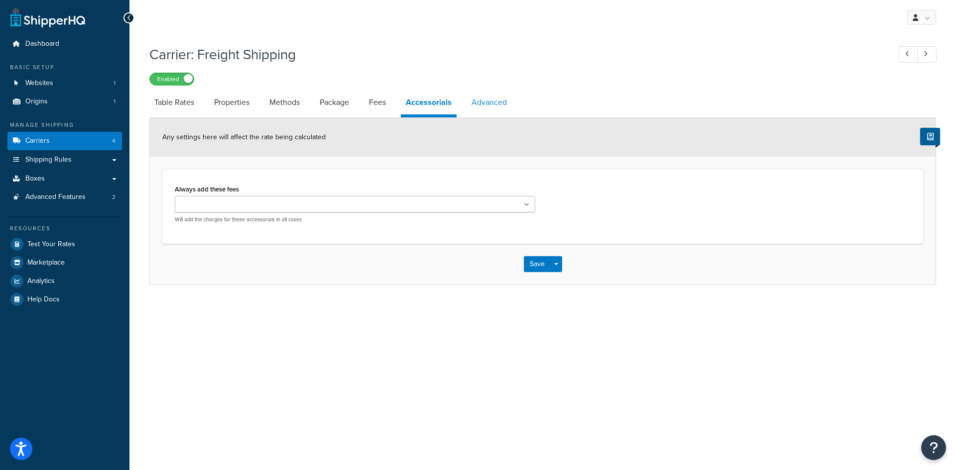
click at [495, 102] on link "Advanced" at bounding box center [488, 103] width 45 height 24
select select "false"
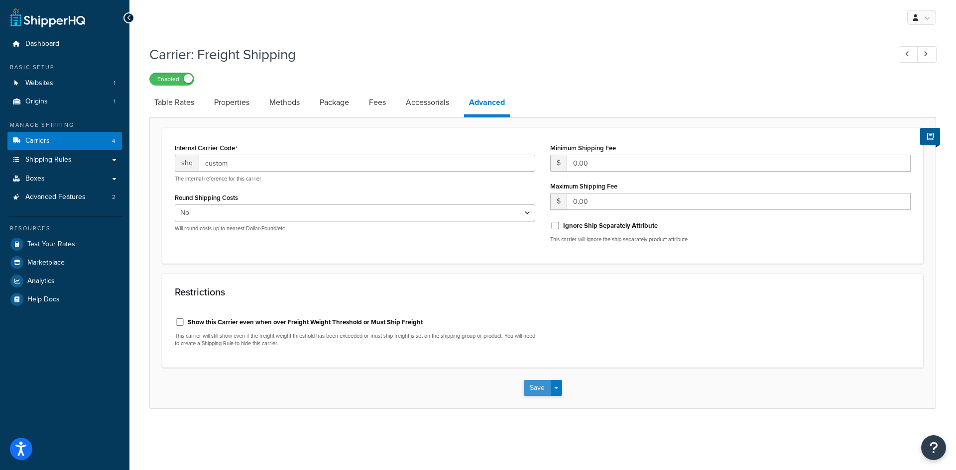
click at [533, 386] on button "Save" at bounding box center [537, 388] width 27 height 16
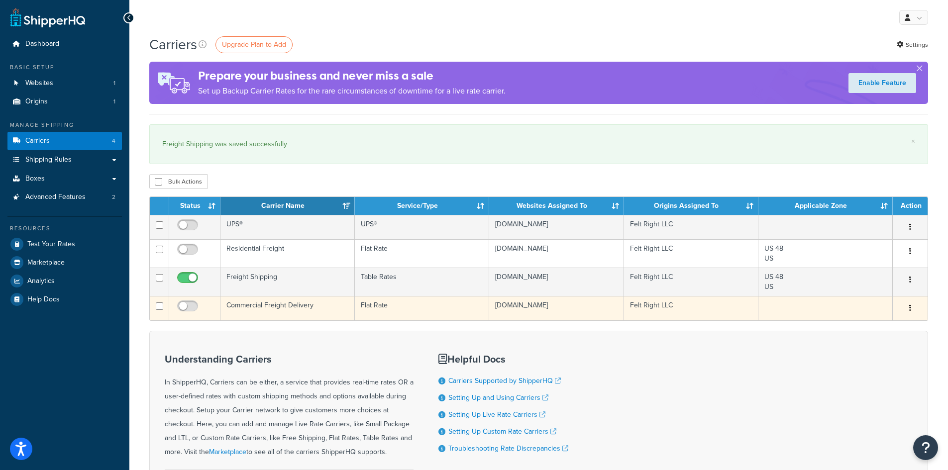
click at [909, 310] on icon "button" at bounding box center [910, 308] width 2 height 7
click at [872, 351] on link "Delete" at bounding box center [870, 349] width 79 height 20
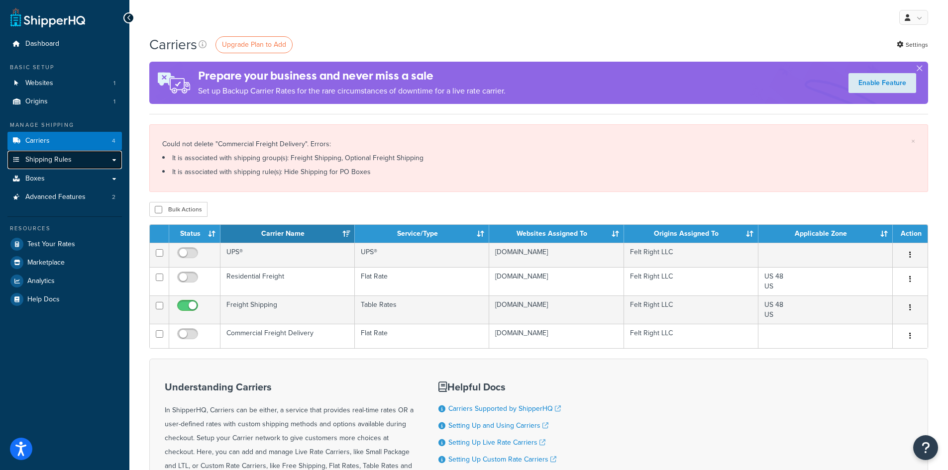
click at [42, 158] on span "Shipping Rules" at bounding box center [48, 160] width 46 height 8
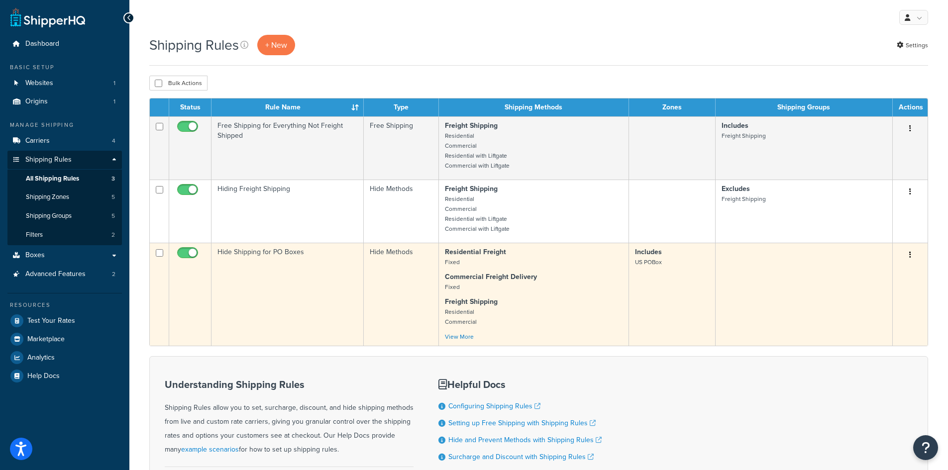
click at [912, 258] on button "button" at bounding box center [910, 255] width 14 height 16
click at [865, 275] on link "Edit" at bounding box center [877, 274] width 79 height 20
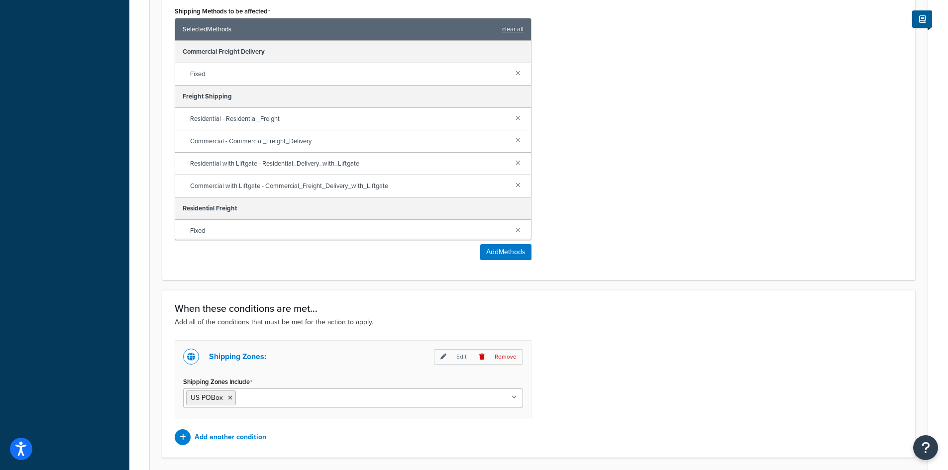
scroll to position [534, 0]
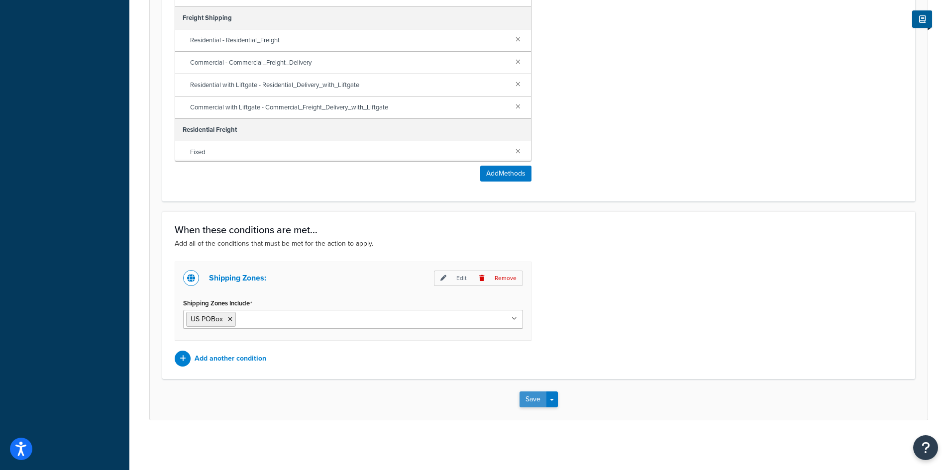
click at [530, 397] on button "Save" at bounding box center [533, 400] width 27 height 16
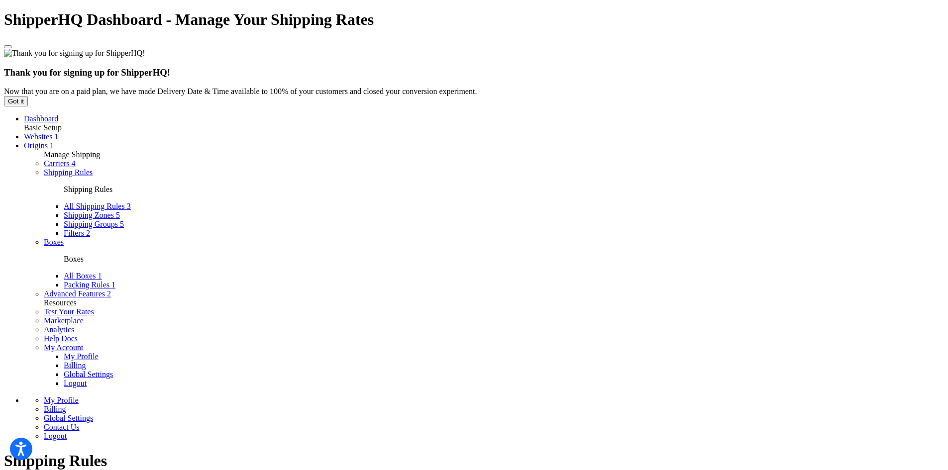
click at [64, 220] on span "Shipping Groups" at bounding box center [91, 224] width 54 height 8
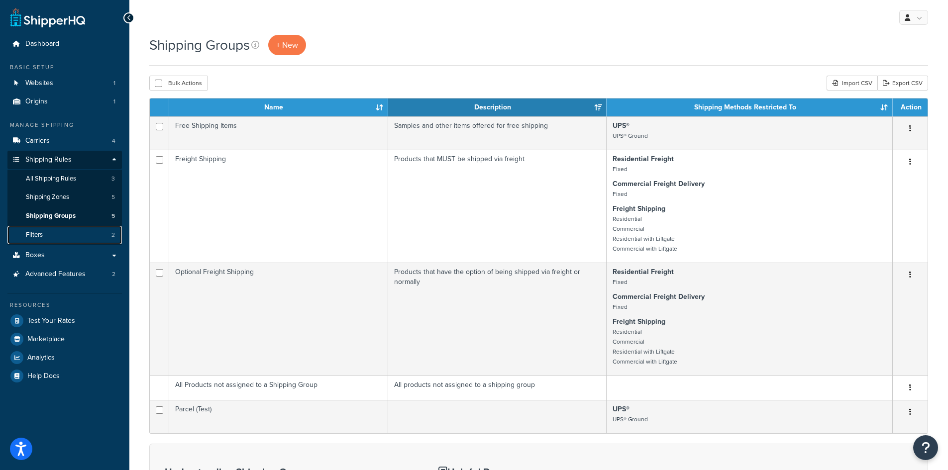
click at [45, 235] on link "Filters 2" at bounding box center [64, 235] width 114 height 18
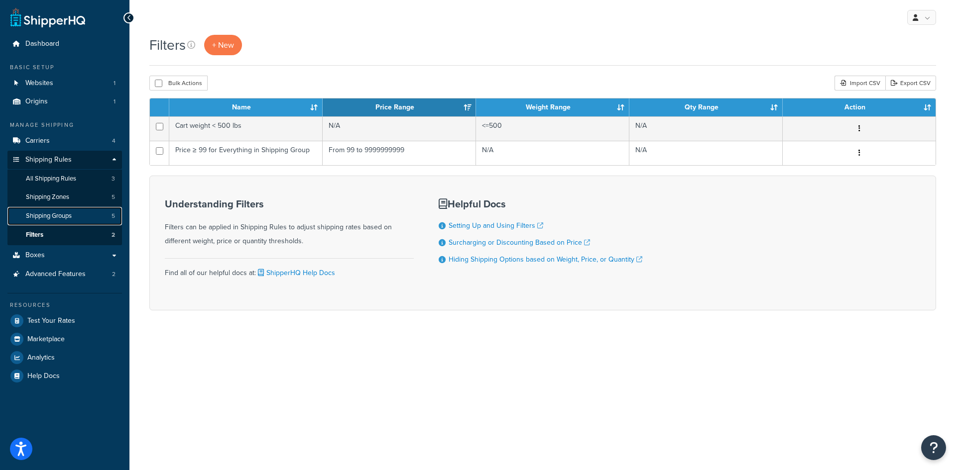
click at [43, 216] on span "Shipping Groups" at bounding box center [49, 216] width 46 height 8
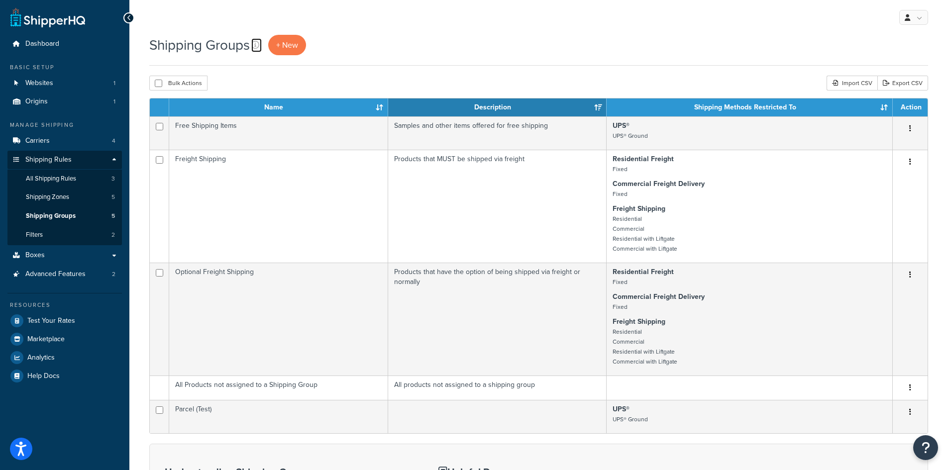
click at [264, 45] on div "Shipping Groups + New" at bounding box center [230, 45] width 162 height 20
click at [255, 44] on icon at bounding box center [255, 45] width 8 height 8
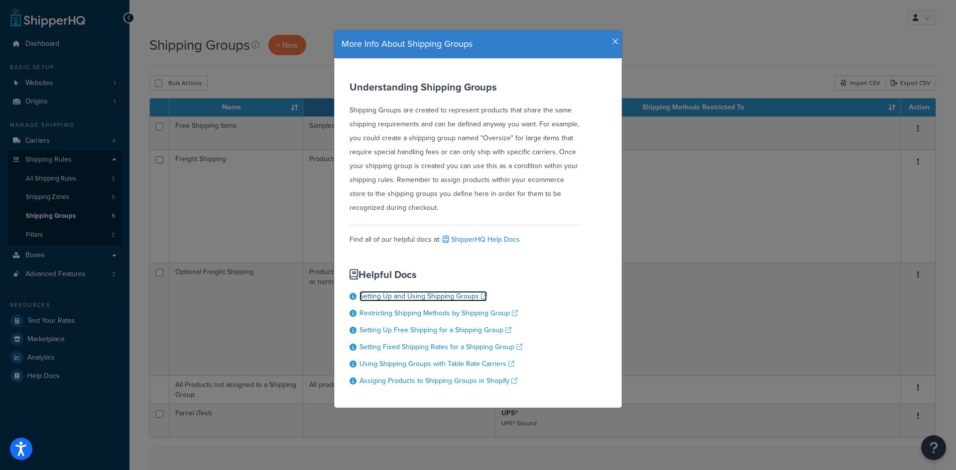
click at [417, 298] on link "Setting Up and Using Shipping Groups" at bounding box center [422, 296] width 127 height 10
click at [612, 41] on icon "button" at bounding box center [615, 41] width 7 height 9
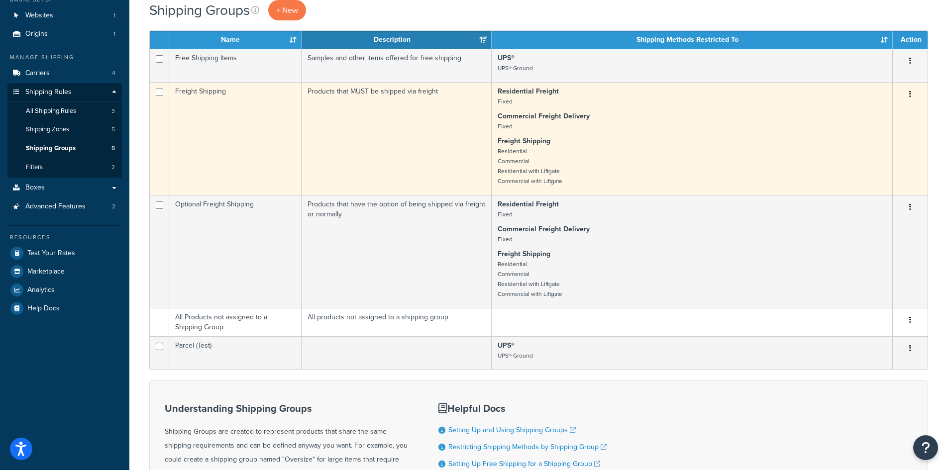
scroll to position [50, 0]
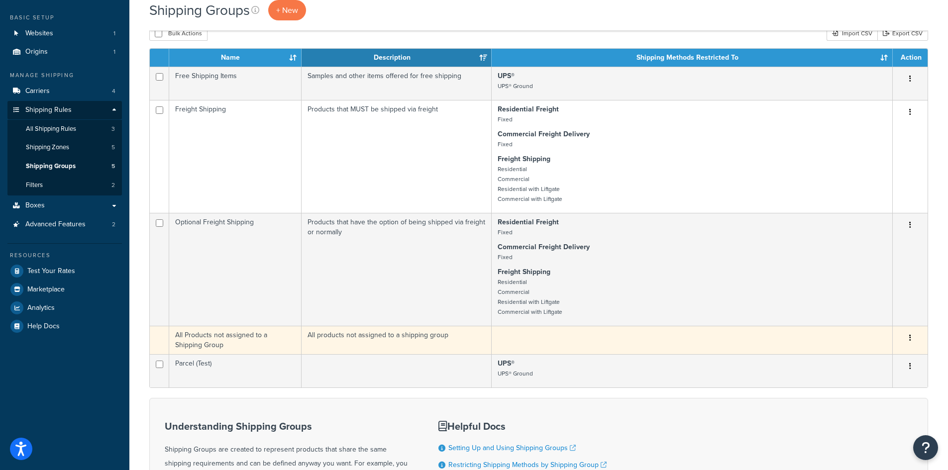
click at [914, 337] on button "button" at bounding box center [910, 338] width 14 height 16
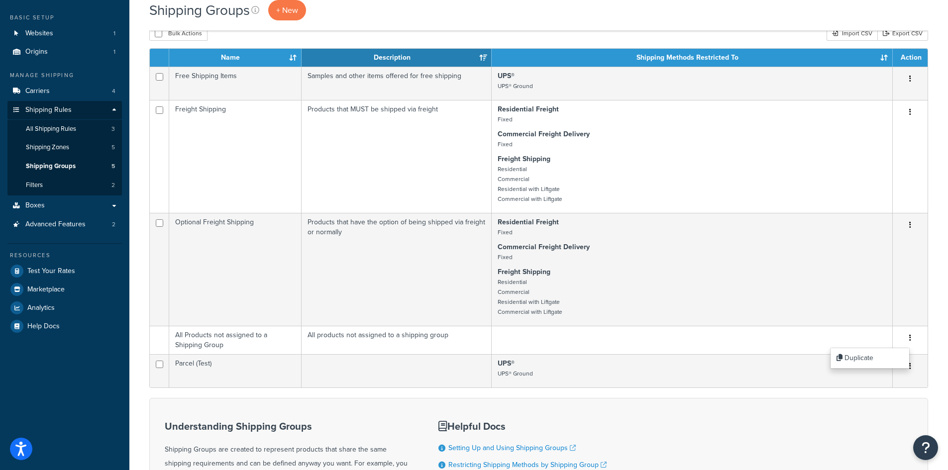
click at [142, 352] on div "Shipping Groups + New Bulk Actions Duplicate Delete Import CSV Export CSV Conta…" at bounding box center [538, 311] width 819 height 652
click at [61, 130] on span "All Shipping Rules" at bounding box center [51, 129] width 50 height 8
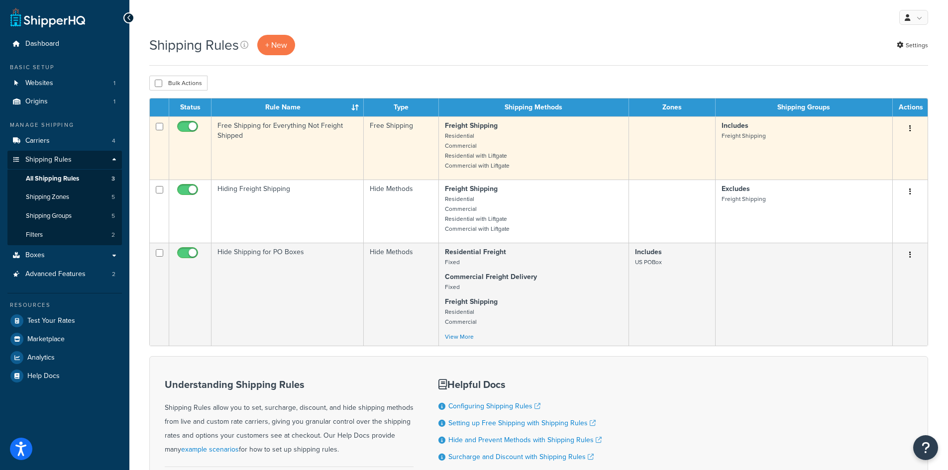
click at [910, 125] on button "button" at bounding box center [910, 129] width 14 height 16
click at [882, 151] on link "Edit" at bounding box center [877, 147] width 79 height 20
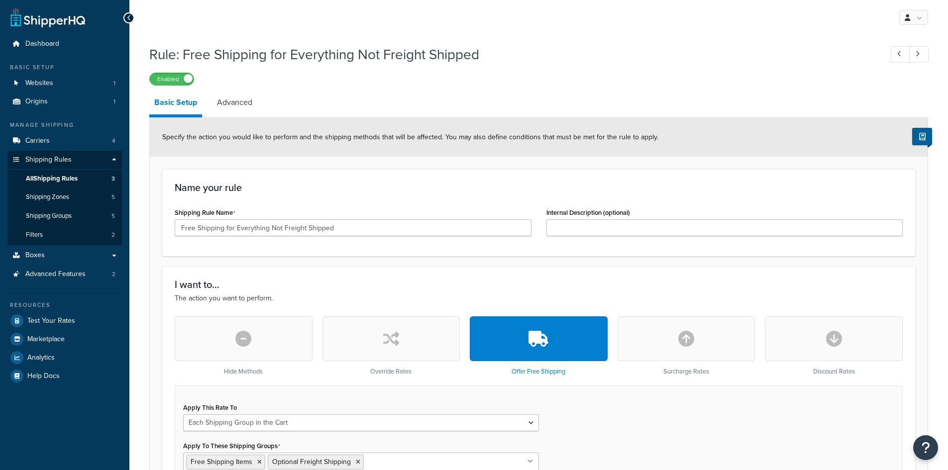
select select "SHIPPING_GROUP"
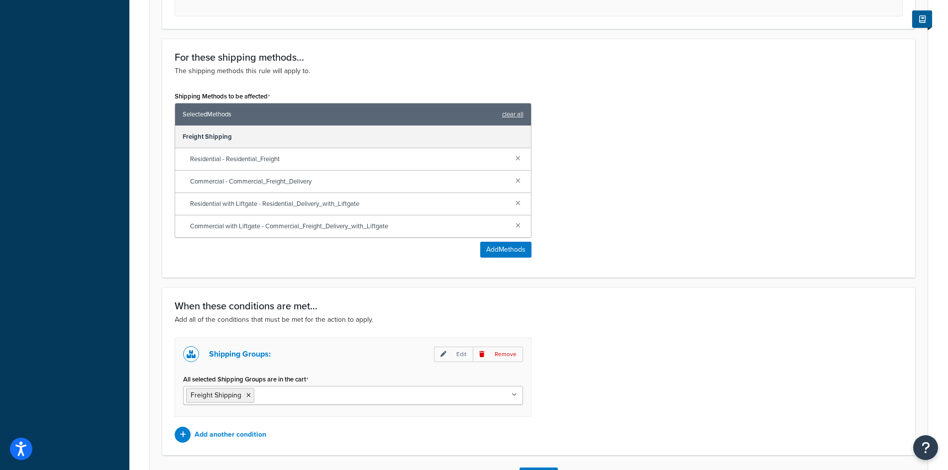
scroll to position [592, 0]
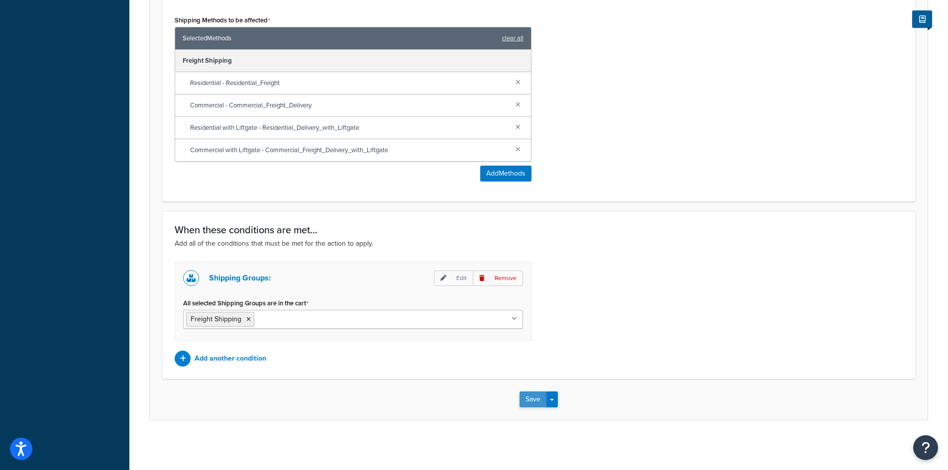
click at [534, 402] on button "Save" at bounding box center [533, 400] width 27 height 16
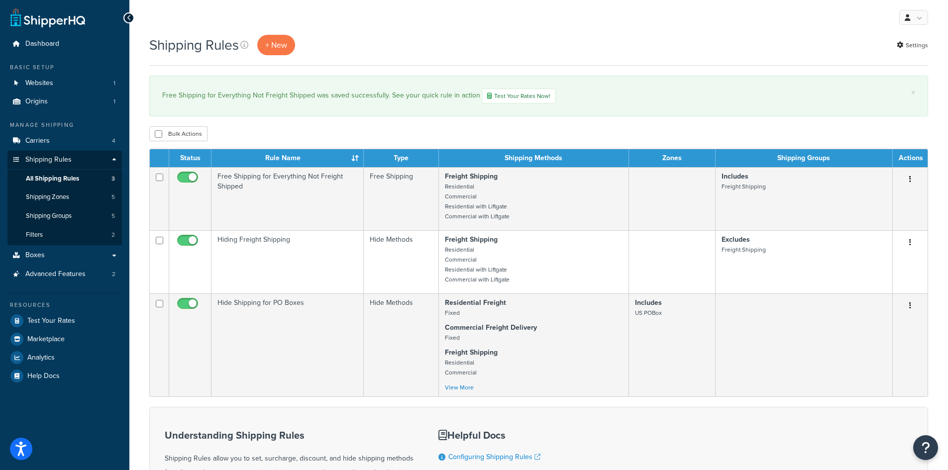
click at [497, 129] on div "Bulk Actions Duplicate Delete" at bounding box center [538, 133] width 779 height 15
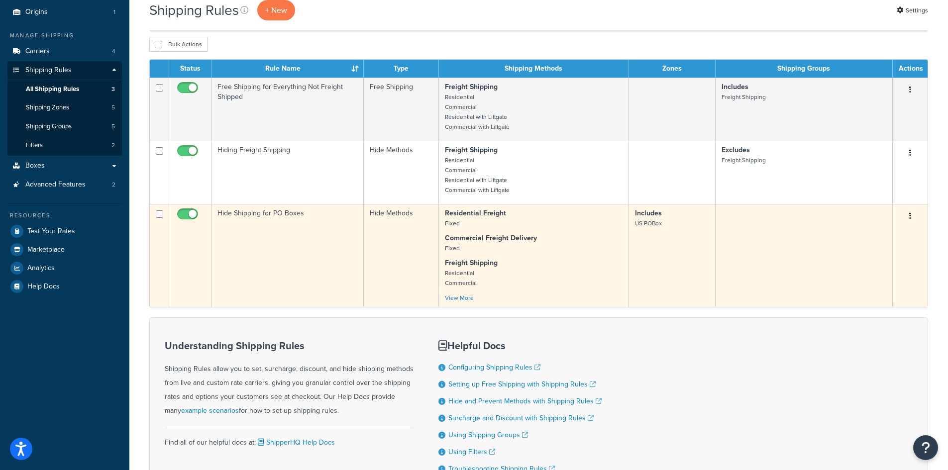
scroll to position [100, 0]
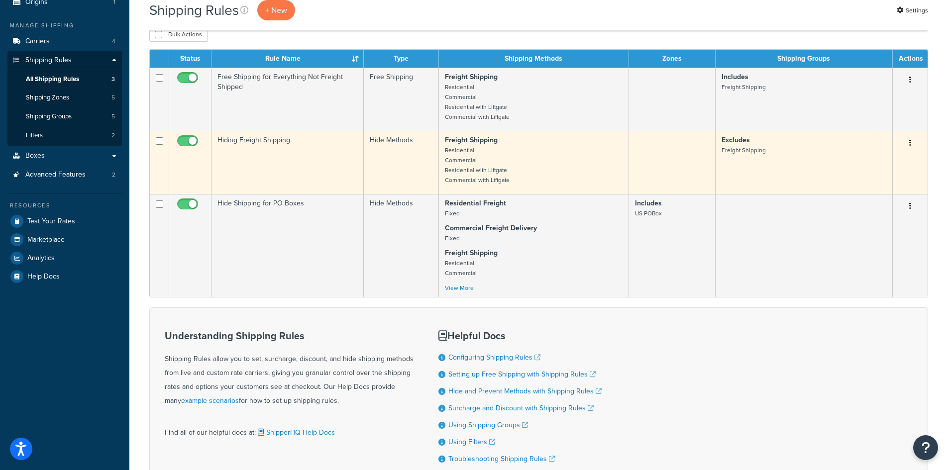
click at [910, 143] on icon "button" at bounding box center [910, 142] width 2 height 7
click at [874, 166] on link "Edit" at bounding box center [877, 162] width 79 height 20
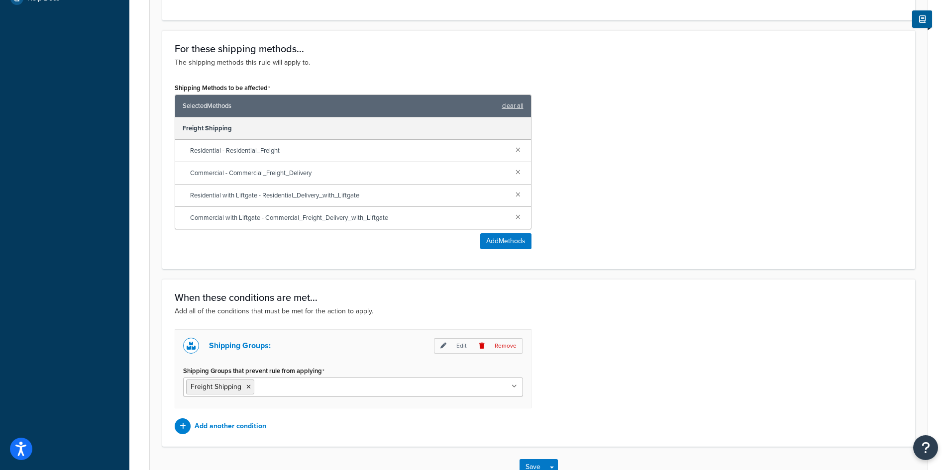
scroll to position [447, 0]
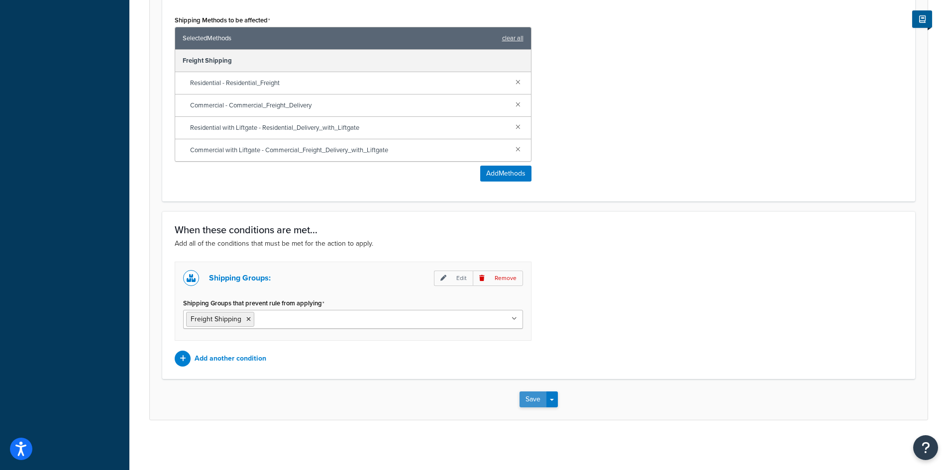
click at [528, 401] on button "Save" at bounding box center [533, 400] width 27 height 16
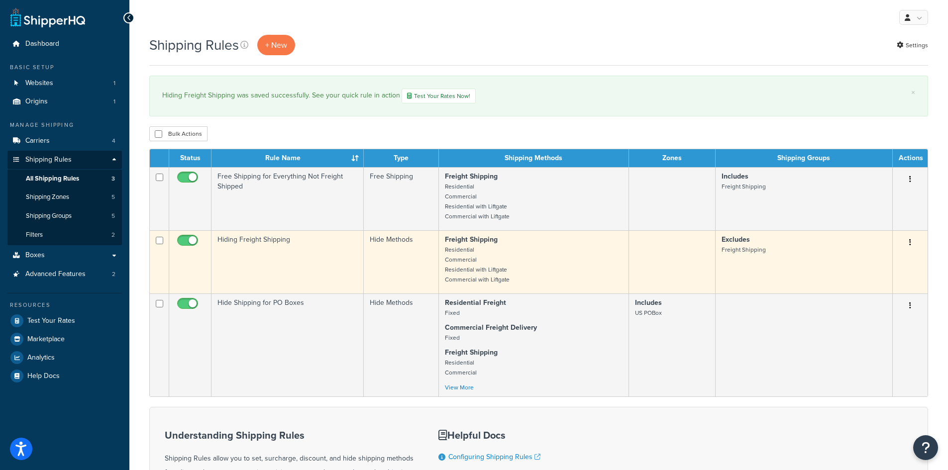
click at [183, 242] on input "checkbox" at bounding box center [188, 243] width 27 height 12
checkbox input "false"
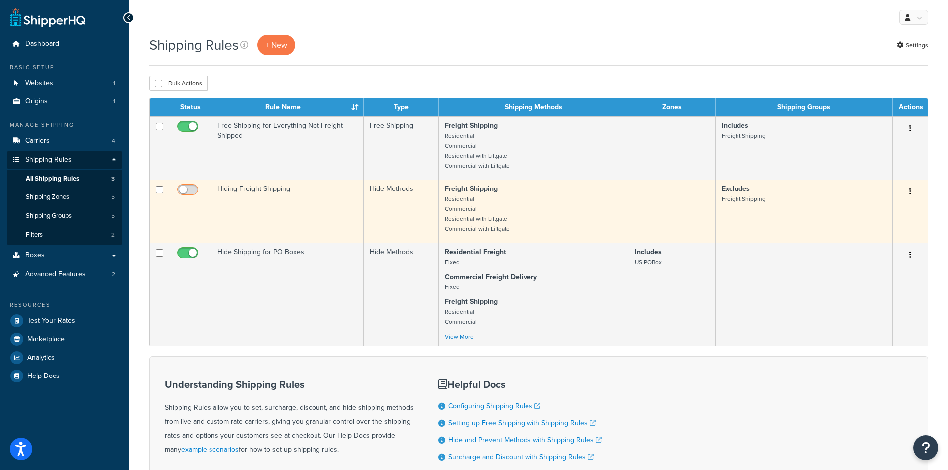
click at [189, 192] on input "checkbox" at bounding box center [188, 192] width 27 height 12
checkbox input "true"
click at [908, 192] on button "button" at bounding box center [910, 192] width 14 height 16
click at [871, 213] on link "Edit" at bounding box center [877, 211] width 79 height 20
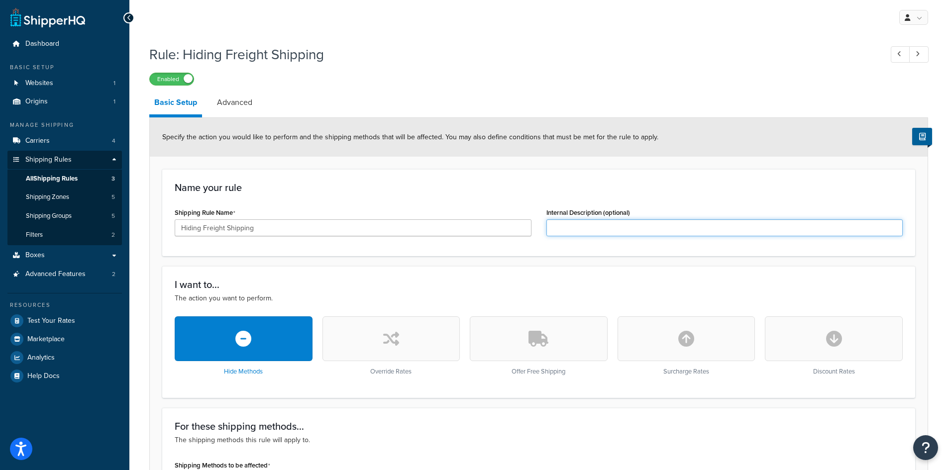
click at [594, 228] on input "Internal Description (optional)" at bounding box center [724, 227] width 357 height 17
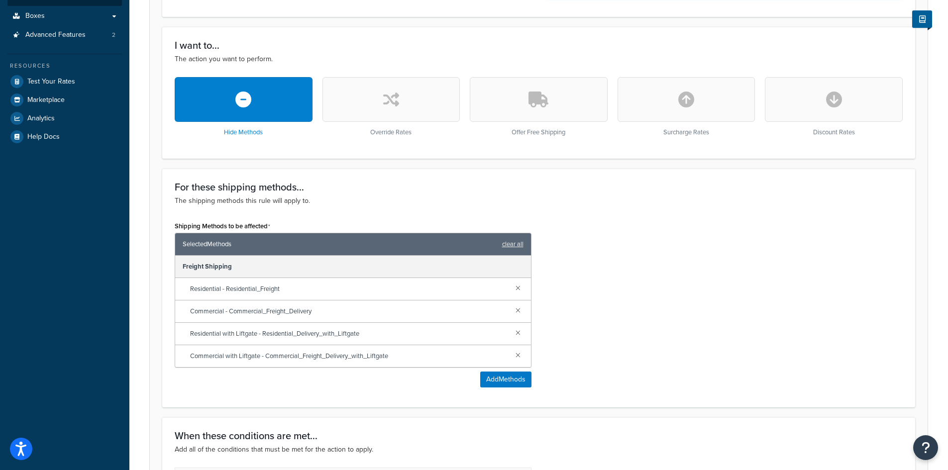
scroll to position [50, 0]
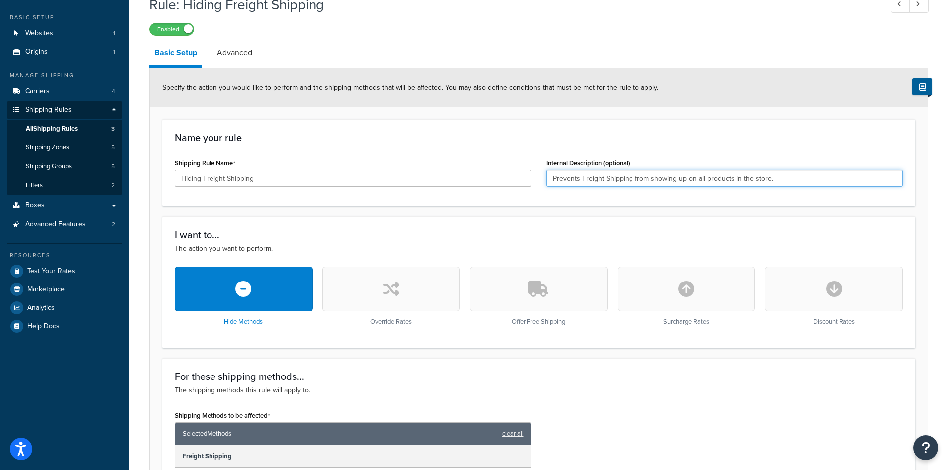
click at [684, 179] on input "Prevents Freight Shipping from showing up on all products in the store." at bounding box center [724, 178] width 357 height 17
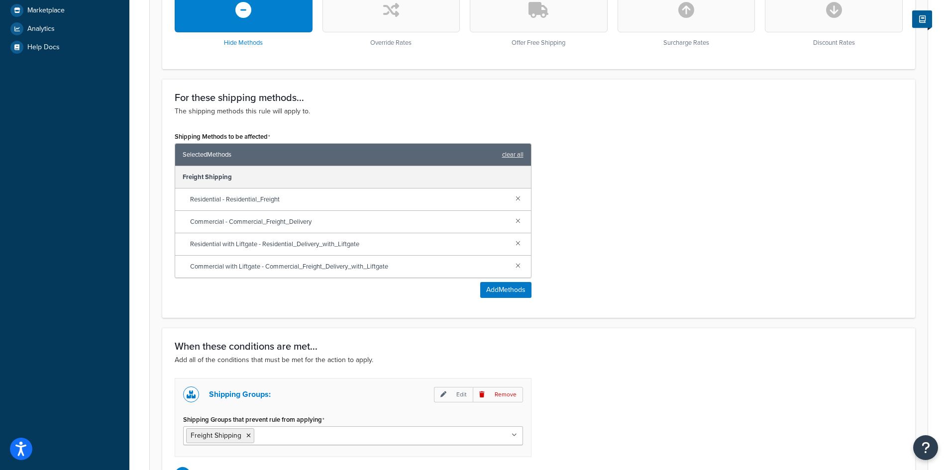
scroll to position [447, 0]
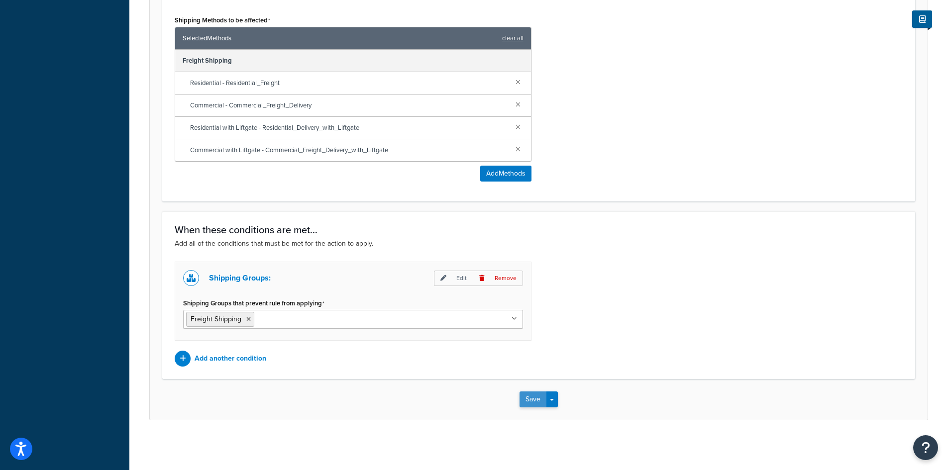
type input "Prevents Freight Shipping from showing up as a shipping option on all products …"
click at [536, 397] on button "Save" at bounding box center [533, 400] width 27 height 16
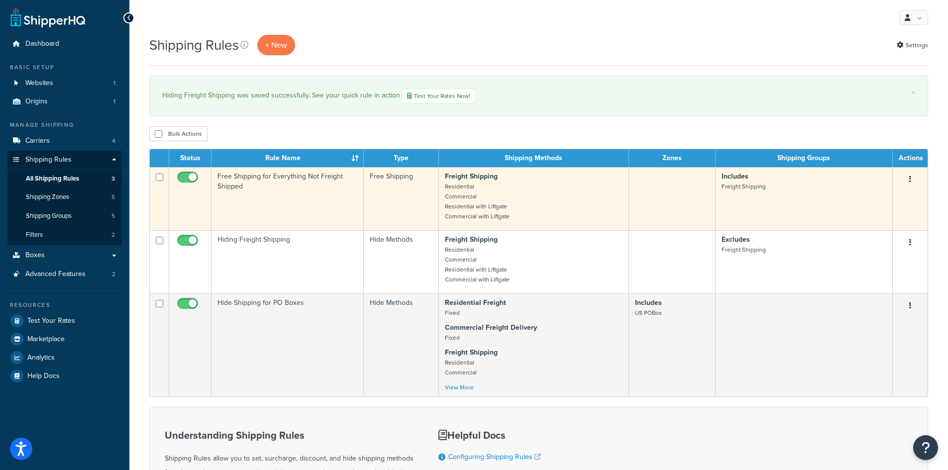
click at [189, 177] on input "checkbox" at bounding box center [188, 180] width 27 height 12
checkbox input "false"
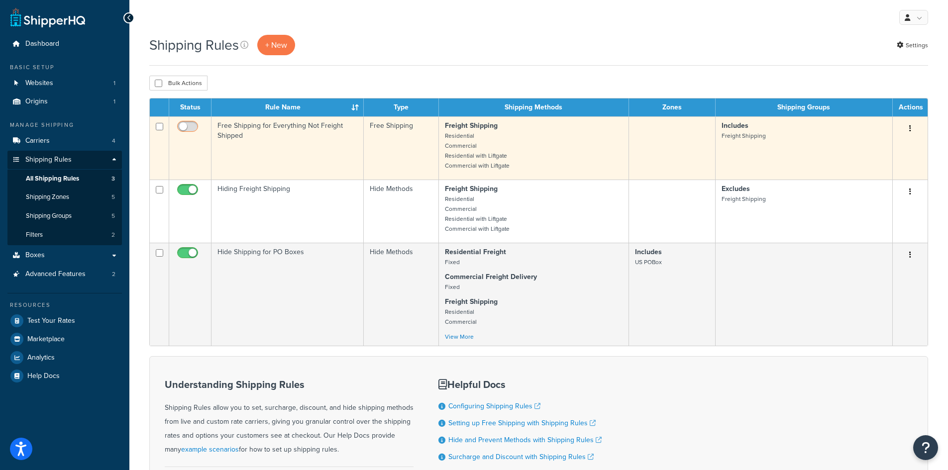
click at [185, 124] on input "checkbox" at bounding box center [188, 129] width 27 height 12
checkbox input "true"
